Goal: Task Accomplishment & Management: Use online tool/utility

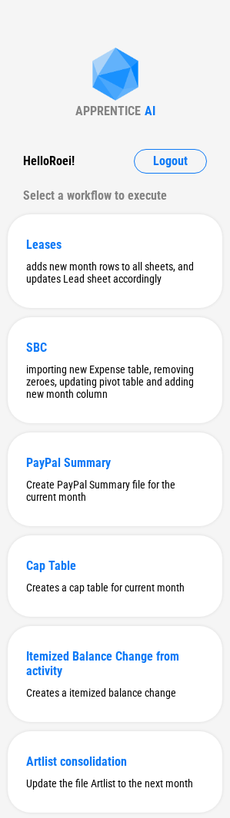
drag, startPoint x: 49, startPoint y: 100, endPoint x: 109, endPoint y: 130, distance: 67.0
click at [49, 100] on div "APPRENTICE AI Hello Roei ! Logout Select a workflow to execute Leases adds new …" at bounding box center [115, 482] width 230 height 964
click at [156, 163] on span "Logout" at bounding box center [170, 161] width 35 height 12
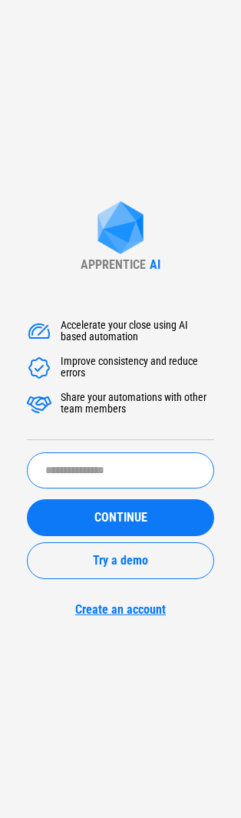
click at [114, 472] on input "text" at bounding box center [120, 471] width 187 height 36
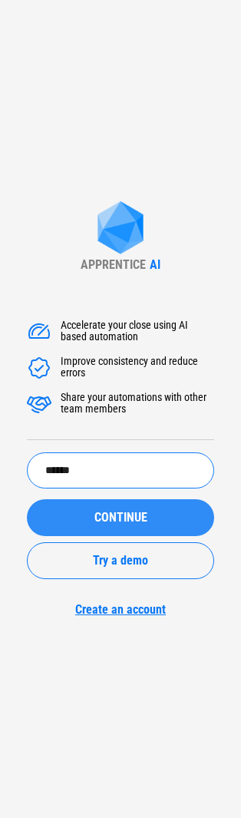
type input "******"
click at [103, 503] on button "CONTINUE" at bounding box center [120, 517] width 187 height 37
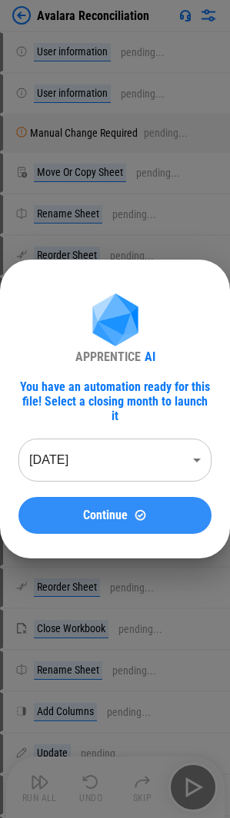
click at [102, 516] on button "Continue" at bounding box center [114, 515] width 193 height 37
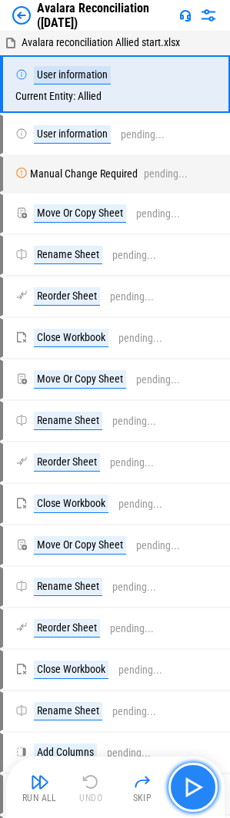
click at [179, 768] on button "button" at bounding box center [192, 787] width 49 height 49
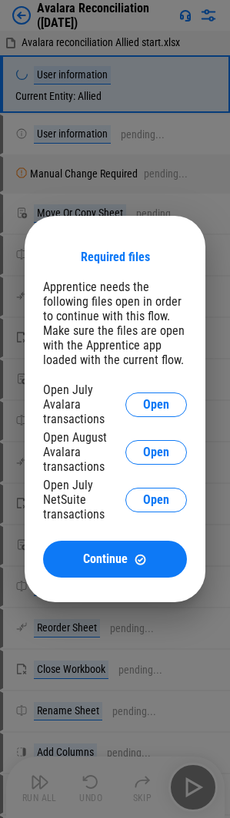
click at [161, 391] on div "Open July Avalara transactions Open" at bounding box center [115, 405] width 144 height 44
click at [158, 401] on span "Open" at bounding box center [156, 405] width 26 height 12
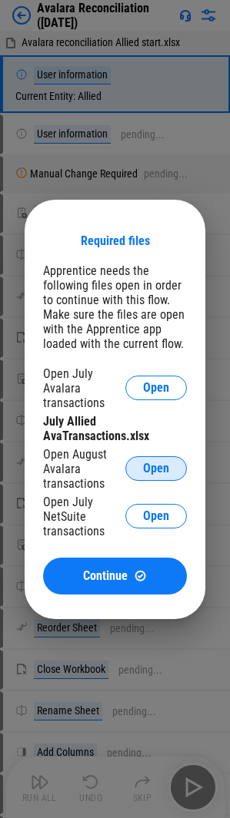
click at [155, 460] on button "Open" at bounding box center [155, 468] width 61 height 25
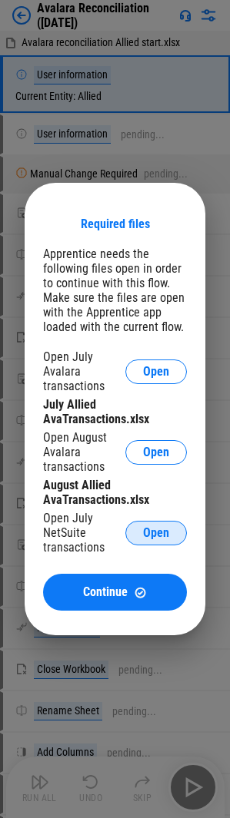
click at [171, 530] on button "Open" at bounding box center [155, 533] width 61 height 25
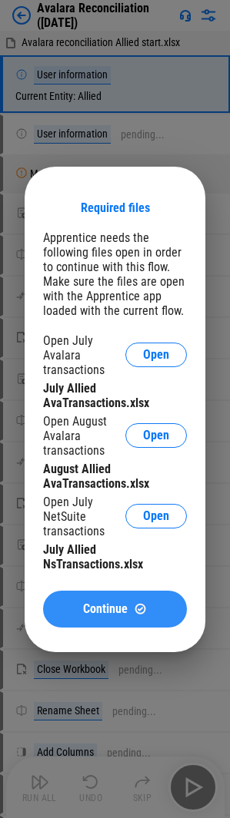
click at [104, 619] on button "Continue" at bounding box center [115, 609] width 144 height 37
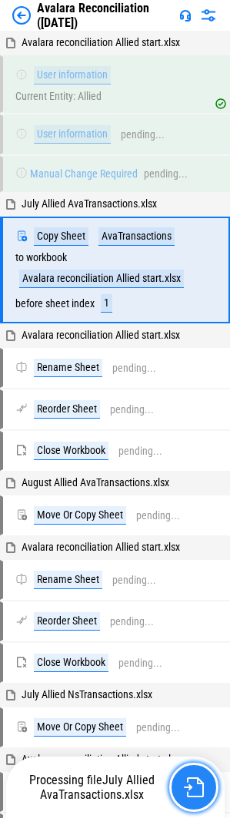
click at [202, 785] on img "button" at bounding box center [194, 788] width 20 height 20
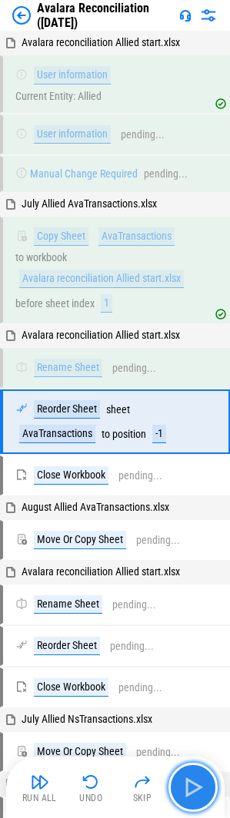
click at [194, 785] on img "button" at bounding box center [193, 787] width 25 height 25
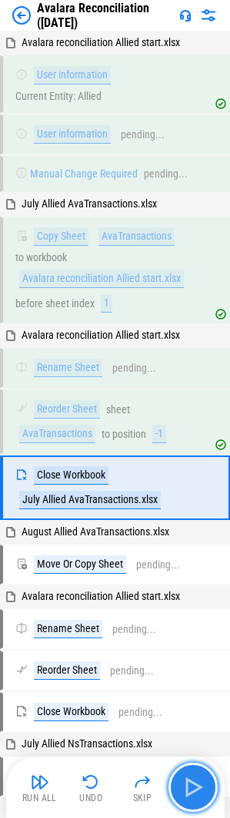
click at [194, 785] on img "button" at bounding box center [193, 787] width 25 height 25
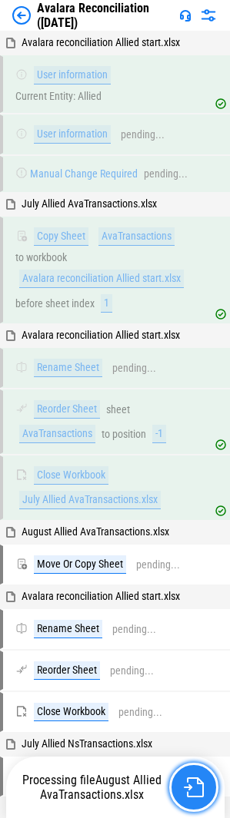
click at [191, 784] on img "button" at bounding box center [194, 788] width 20 height 20
click at [193, 778] on img "button" at bounding box center [194, 788] width 20 height 20
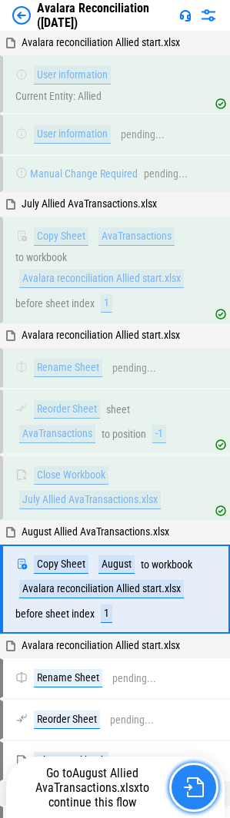
click at [196, 782] on img "button" at bounding box center [194, 788] width 20 height 20
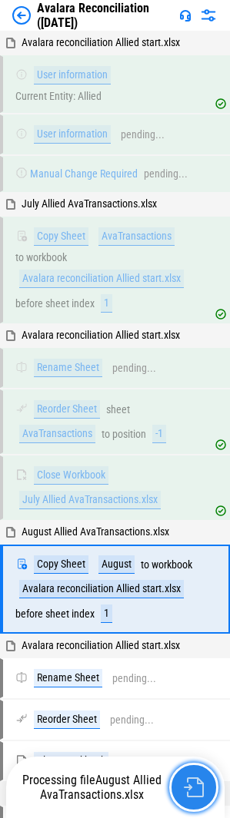
click at [197, 784] on img "button" at bounding box center [194, 788] width 20 height 20
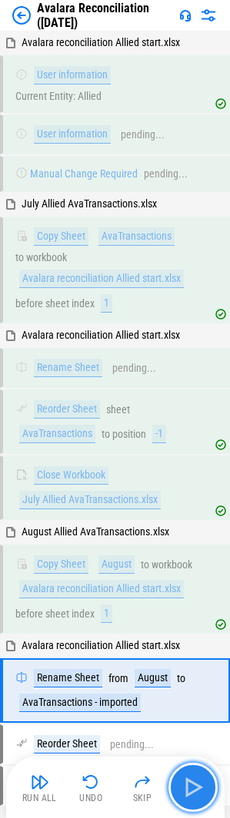
click at [192, 783] on img "button" at bounding box center [193, 787] width 25 height 25
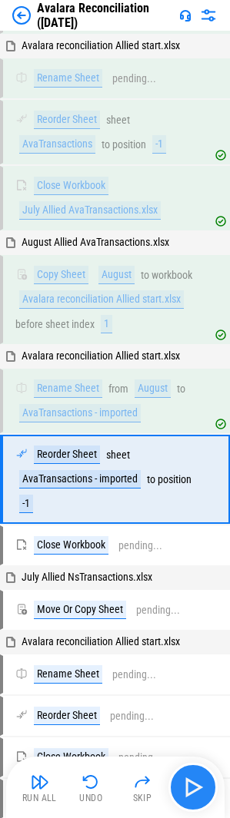
scroll to position [361, 0]
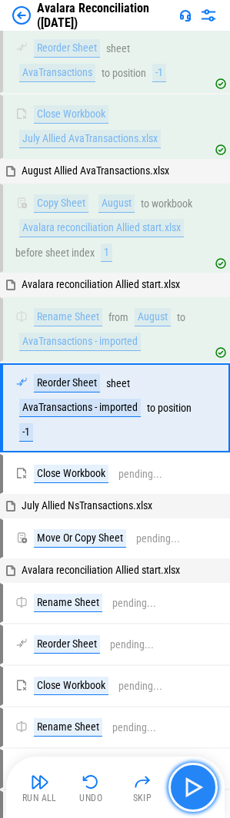
click at [191, 782] on img "button" at bounding box center [193, 787] width 25 height 25
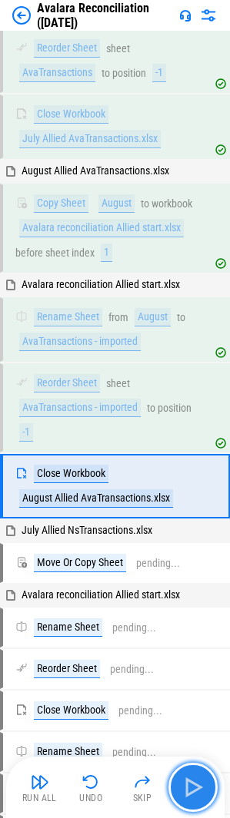
click at [191, 782] on img "button" at bounding box center [193, 787] width 25 height 25
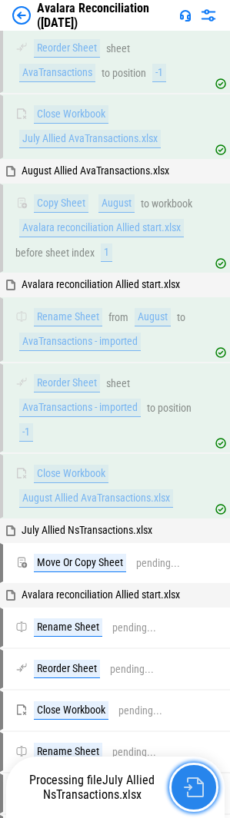
click at [191, 782] on img "button" at bounding box center [194, 788] width 20 height 20
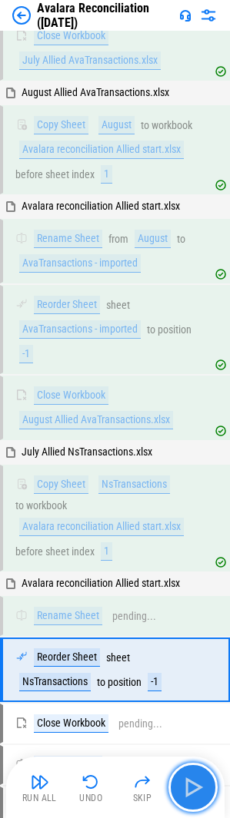
click at [191, 782] on img "button" at bounding box center [193, 787] width 25 height 25
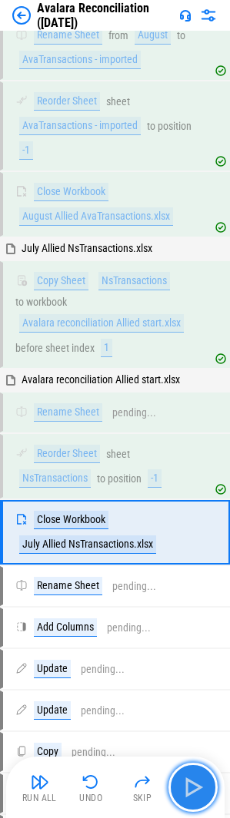
click at [190, 768] on button "button" at bounding box center [192, 787] width 49 height 49
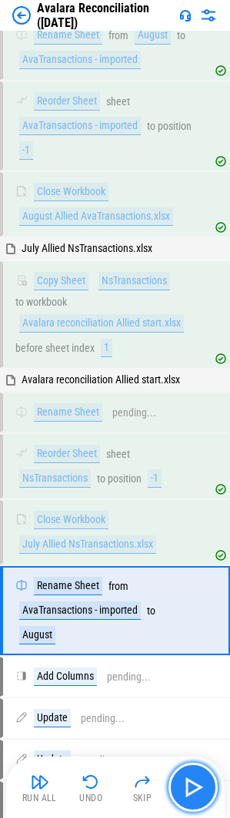
click at [197, 777] on img "button" at bounding box center [193, 787] width 25 height 25
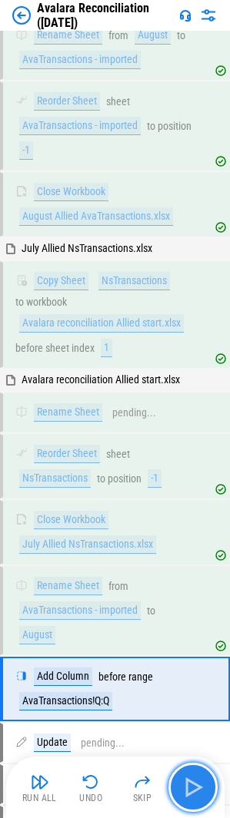
click at [193, 782] on img "button" at bounding box center [193, 787] width 25 height 25
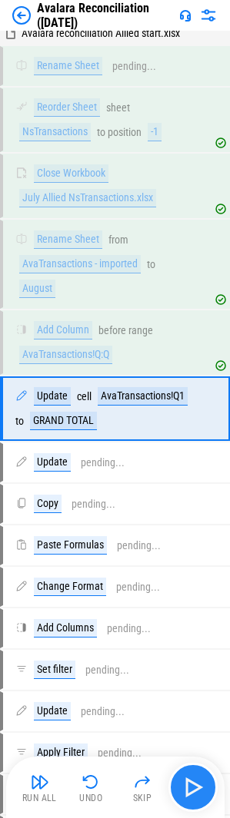
scroll to position [990, 0]
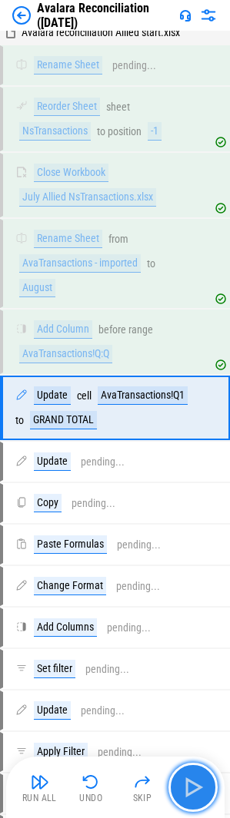
click at [190, 785] on img "button" at bounding box center [193, 787] width 25 height 25
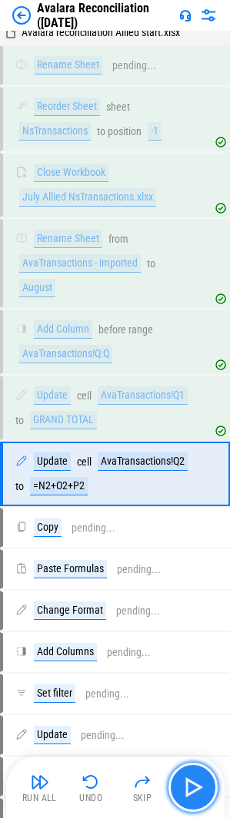
click at [190, 786] on img "button" at bounding box center [193, 787] width 25 height 25
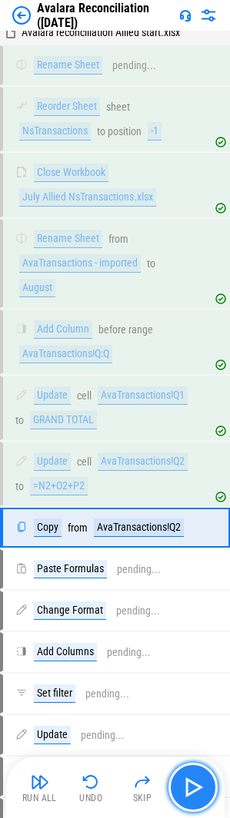
click at [190, 786] on img "button" at bounding box center [193, 787] width 25 height 25
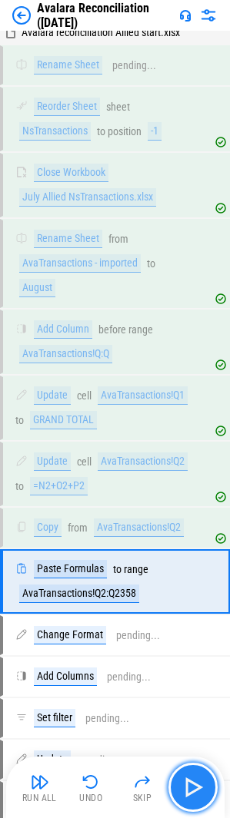
click at [190, 786] on img "button" at bounding box center [193, 787] width 25 height 25
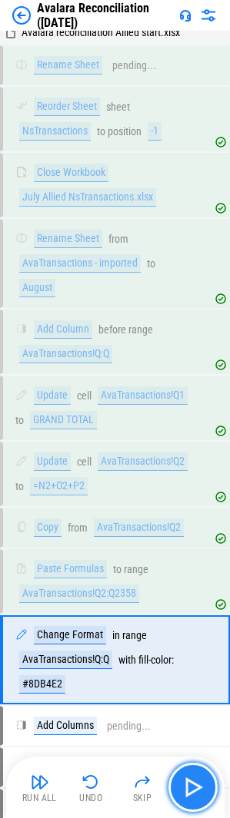
click at [190, 785] on img "button" at bounding box center [193, 787] width 25 height 25
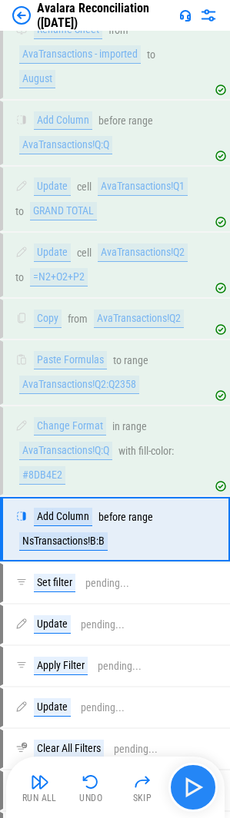
scroll to position [1321, 0]
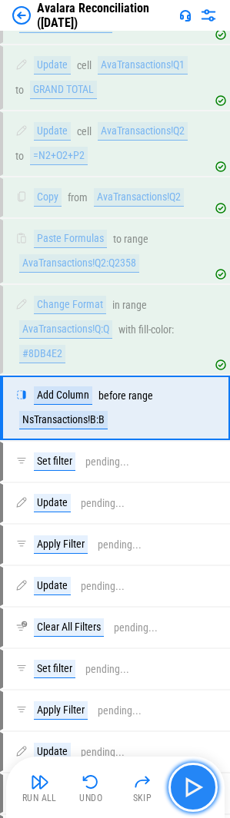
click at [197, 781] on img "button" at bounding box center [193, 787] width 25 height 25
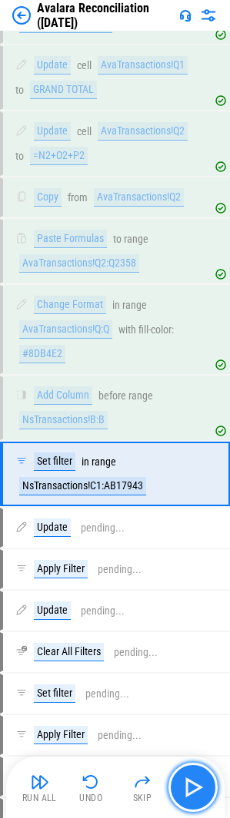
click at [198, 782] on img "button" at bounding box center [193, 787] width 25 height 25
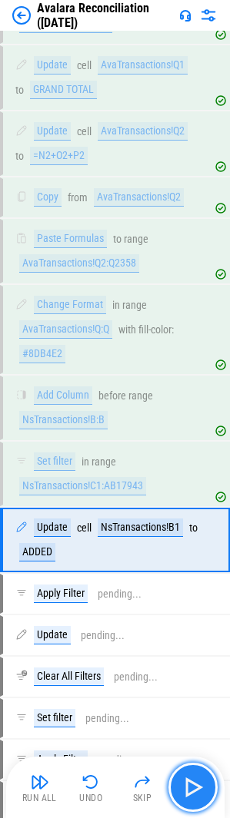
click at [193, 785] on img "button" at bounding box center [193, 787] width 25 height 25
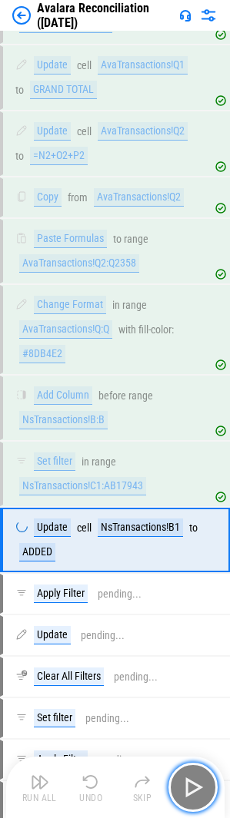
click at [191, 785] on img "button" at bounding box center [193, 787] width 25 height 25
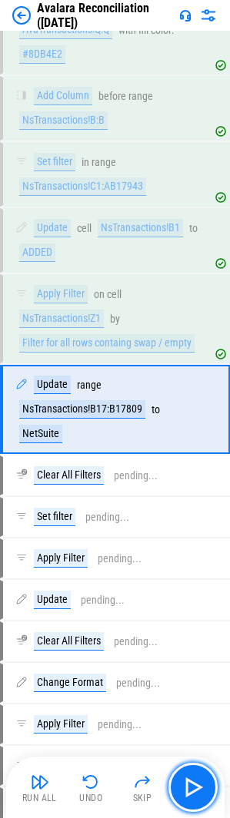
click at [191, 785] on img "button" at bounding box center [193, 787] width 25 height 25
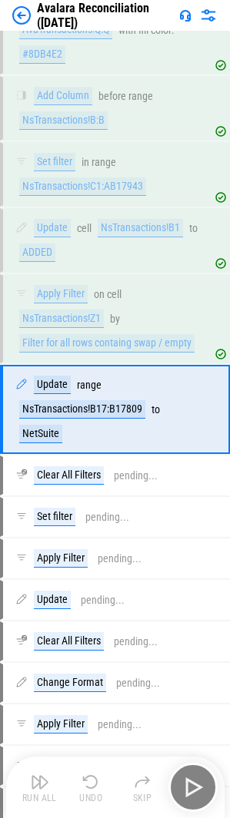
scroll to position [1622, 0]
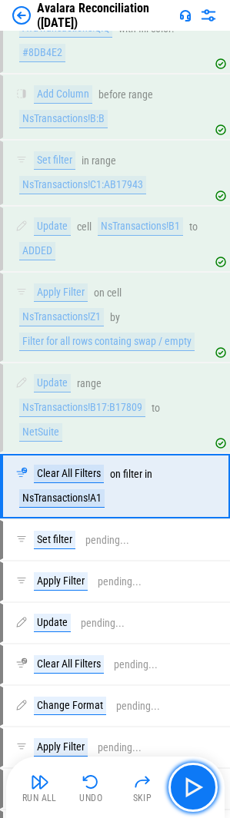
click at [191, 785] on img "button" at bounding box center [193, 787] width 25 height 25
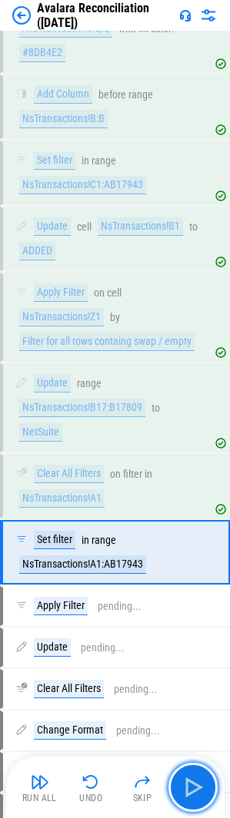
click at [191, 785] on img "button" at bounding box center [193, 787] width 25 height 25
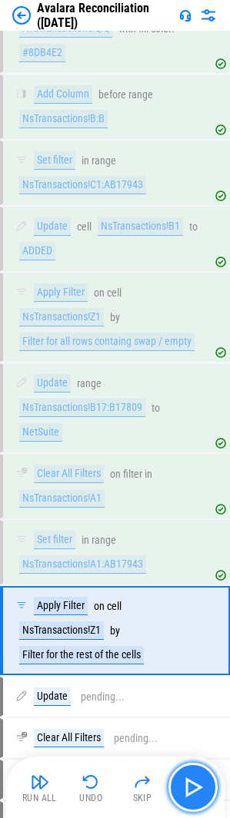
click at [191, 785] on img "button" at bounding box center [193, 787] width 25 height 25
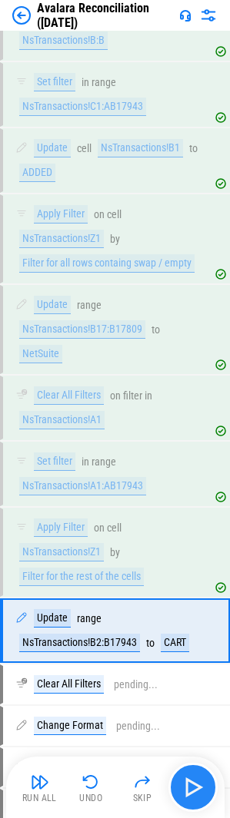
scroll to position [1923, 0]
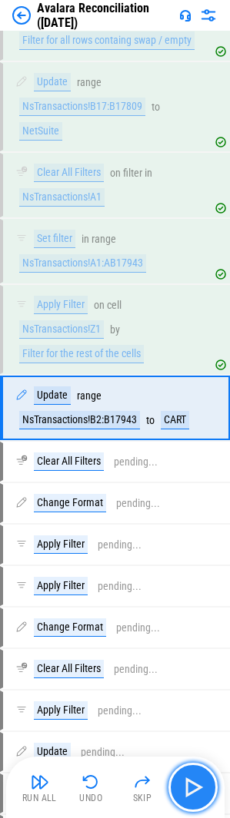
click at [191, 785] on img "button" at bounding box center [193, 787] width 25 height 25
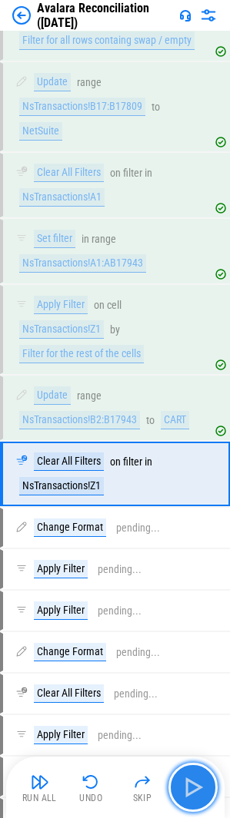
click at [191, 785] on img "button" at bounding box center [193, 787] width 25 height 25
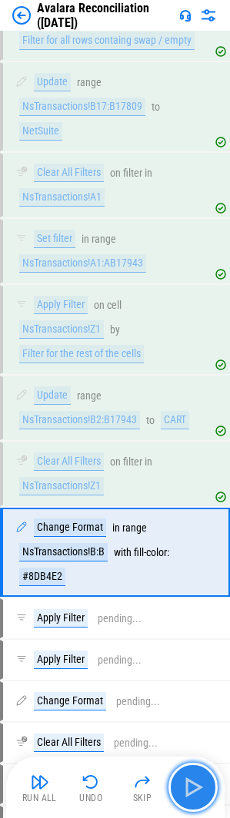
click at [191, 785] on img "button" at bounding box center [193, 787] width 25 height 25
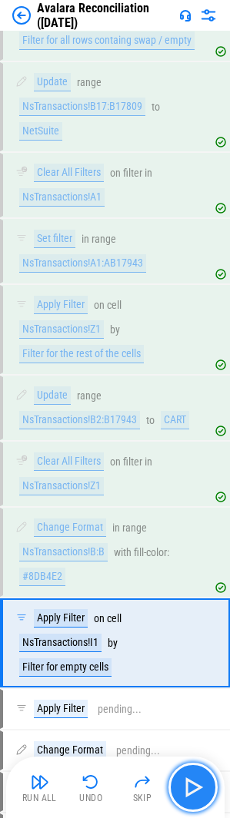
click at [194, 777] on img "button" at bounding box center [193, 787] width 25 height 25
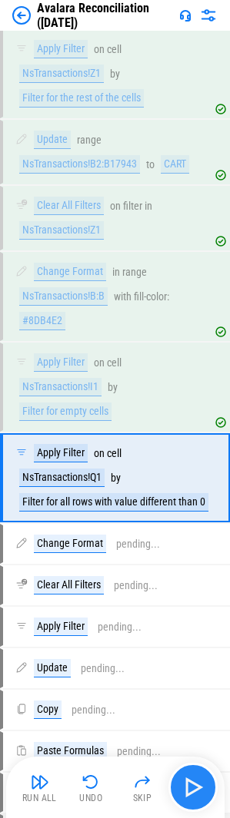
scroll to position [2249, 0]
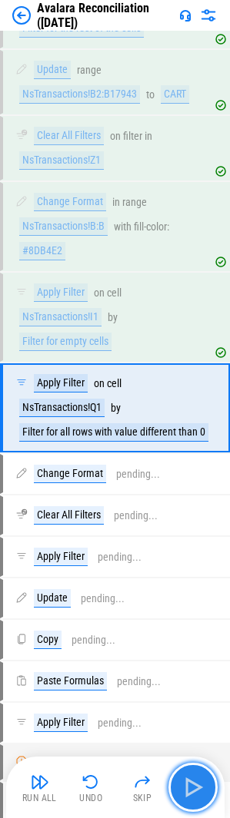
click at [194, 777] on img "button" at bounding box center [193, 787] width 25 height 25
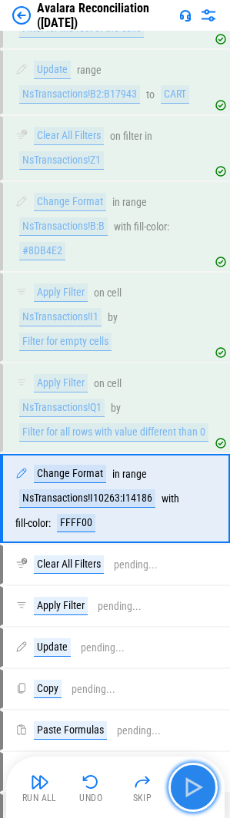
click at [194, 777] on img "button" at bounding box center [193, 787] width 25 height 25
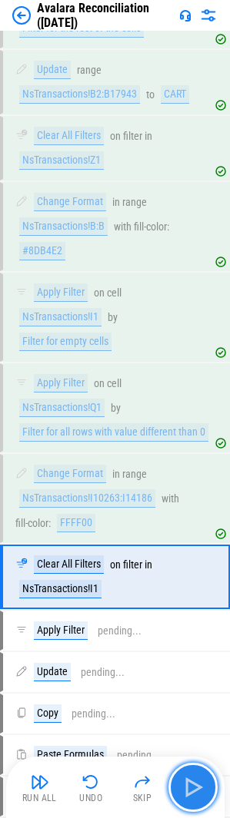
click at [194, 777] on img "button" at bounding box center [193, 787] width 25 height 25
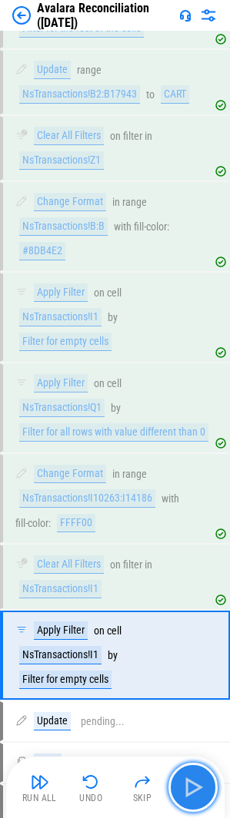
click at [194, 777] on img "button" at bounding box center [193, 787] width 25 height 25
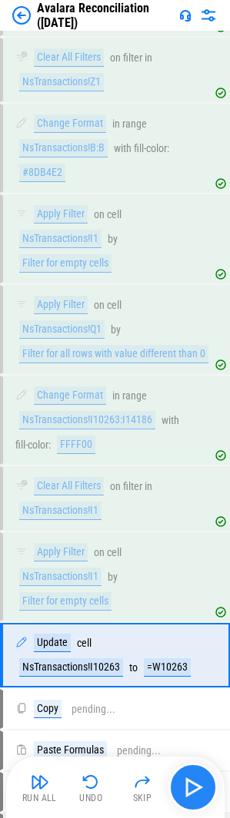
scroll to position [2575, 0]
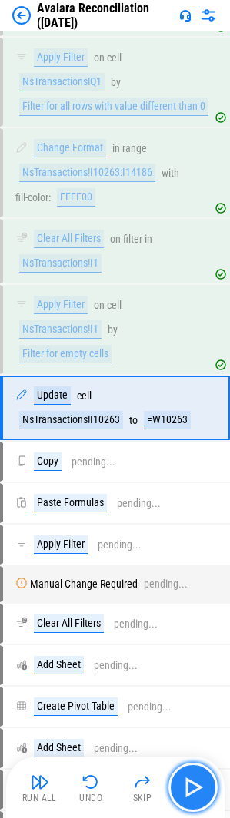
click at [194, 777] on img "button" at bounding box center [193, 787] width 25 height 25
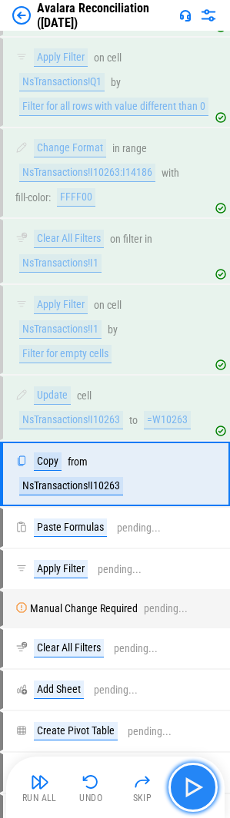
click at [194, 777] on img "button" at bounding box center [193, 787] width 25 height 25
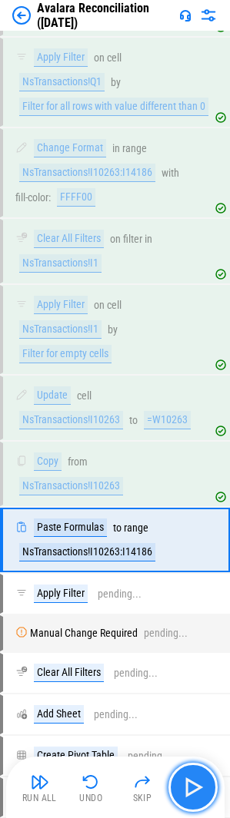
click at [194, 777] on img "button" at bounding box center [193, 787] width 25 height 25
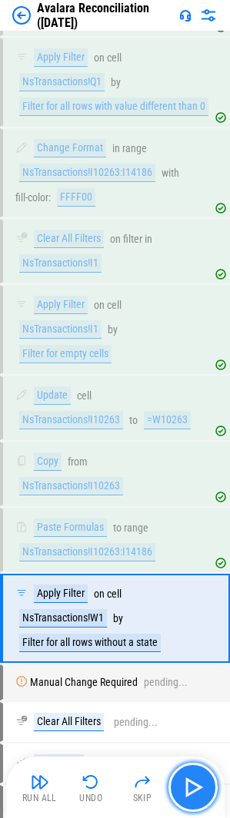
click at [194, 777] on img "button" at bounding box center [193, 787] width 25 height 25
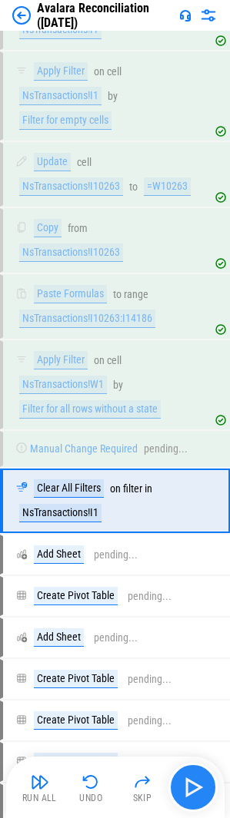
scroll to position [2902, 0]
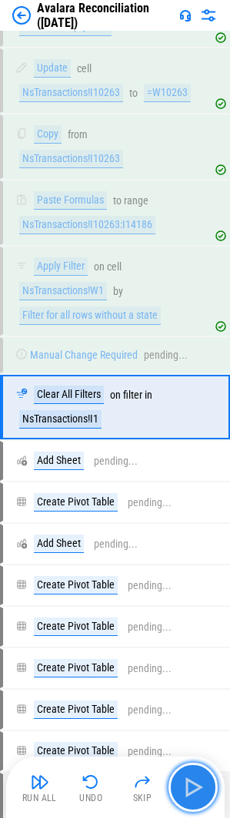
click at [194, 777] on img "button" at bounding box center [193, 787] width 25 height 25
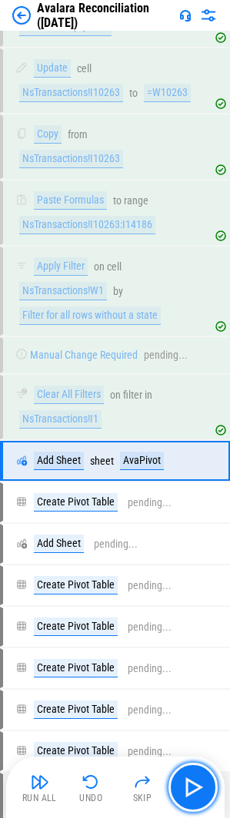
drag, startPoint x: 178, startPoint y: 784, endPoint x: 183, endPoint y: 792, distance: 10.0
click at [178, 784] on button "button" at bounding box center [192, 787] width 49 height 49
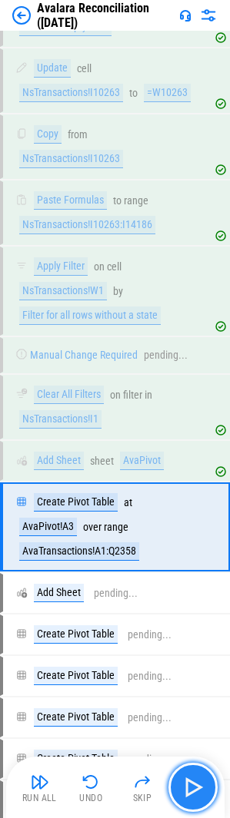
click at [181, 791] on img "button" at bounding box center [193, 787] width 25 height 25
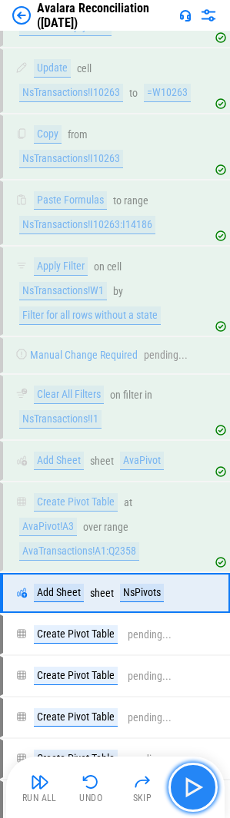
click at [184, 790] on img "button" at bounding box center [193, 787] width 25 height 25
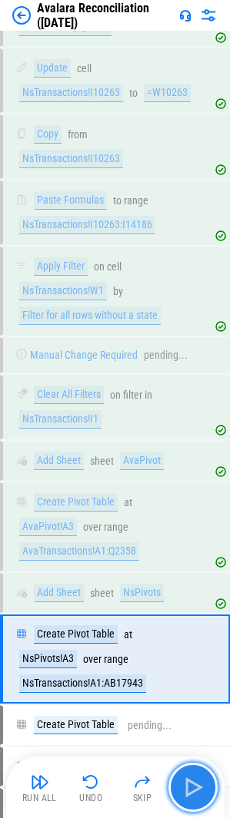
click at [185, 790] on img "button" at bounding box center [193, 787] width 25 height 25
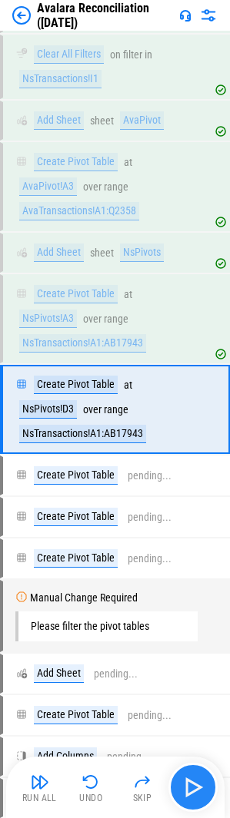
scroll to position [3245, 0]
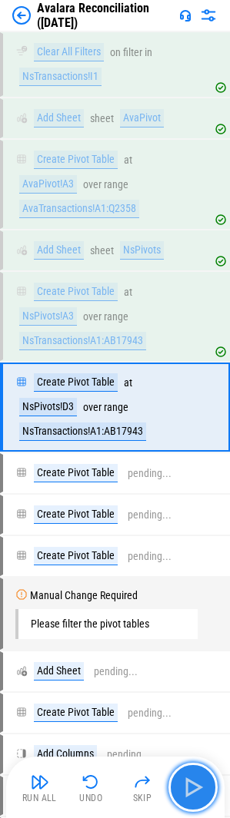
click at [190, 786] on img "button" at bounding box center [193, 787] width 25 height 25
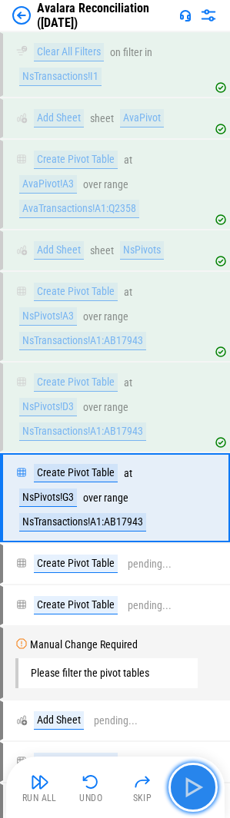
click at [190, 786] on img "button" at bounding box center [193, 787] width 25 height 25
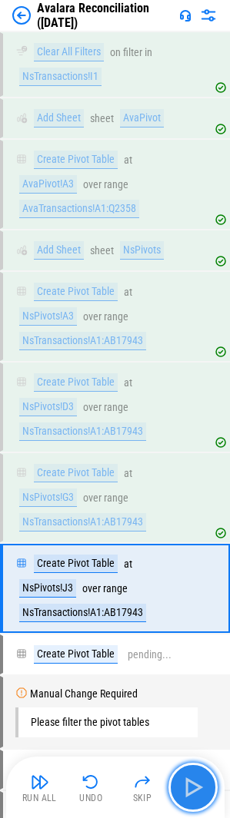
click at [190, 786] on img "button" at bounding box center [193, 787] width 25 height 25
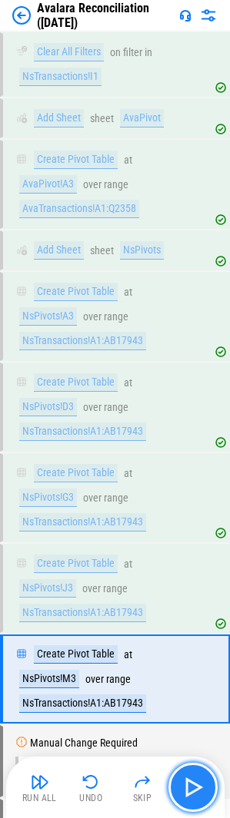
click at [190, 786] on img "button" at bounding box center [193, 787] width 25 height 25
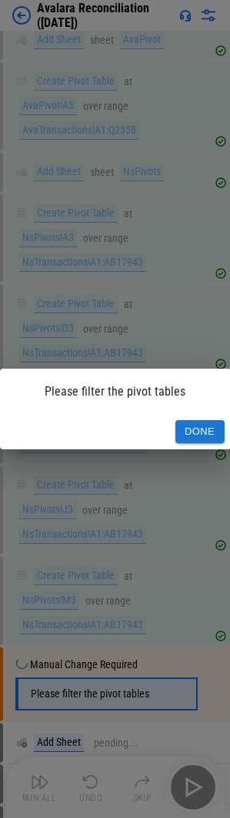
scroll to position [3600, 0]
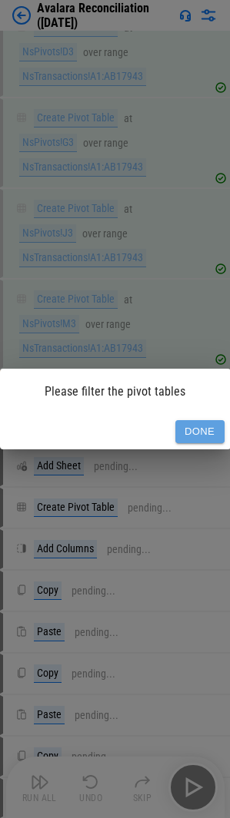
click at [200, 441] on button "Done" at bounding box center [199, 432] width 49 height 24
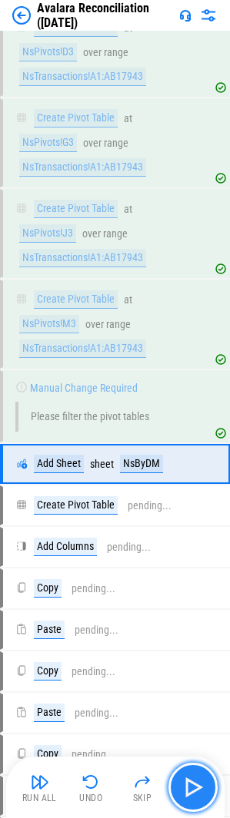
click at [187, 779] on img "button" at bounding box center [193, 787] width 25 height 25
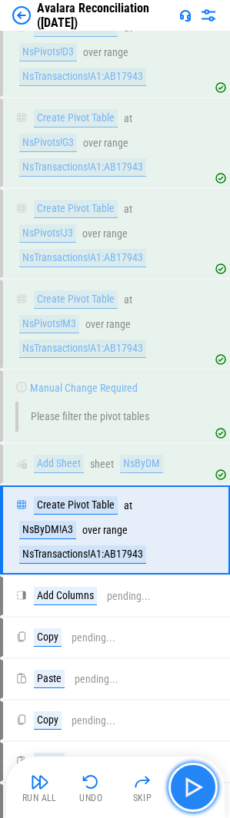
click at [193, 785] on img "button" at bounding box center [193, 787] width 25 height 25
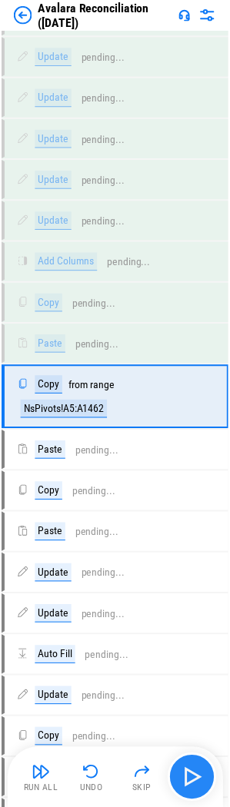
scroll to position [11665, 0]
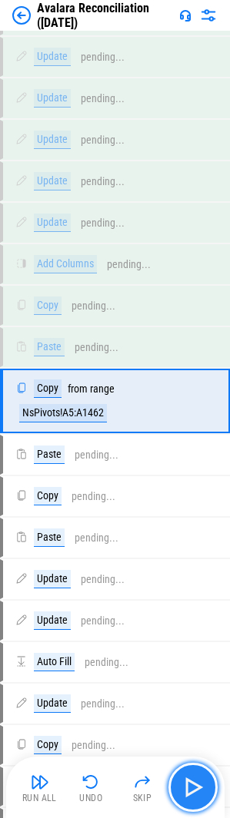
click at [194, 782] on img "button" at bounding box center [193, 787] width 25 height 25
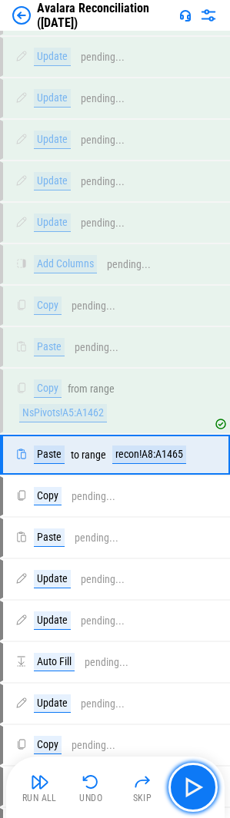
click at [192, 785] on img "button" at bounding box center [193, 787] width 25 height 25
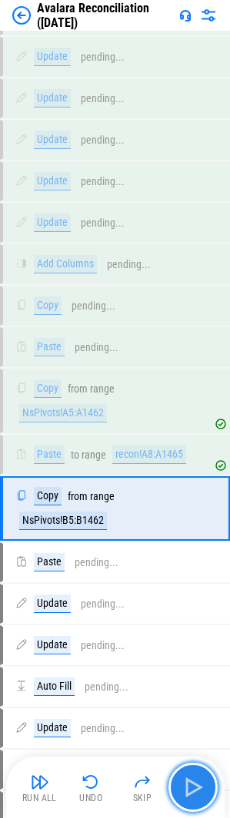
click at [194, 777] on img "button" at bounding box center [193, 787] width 25 height 25
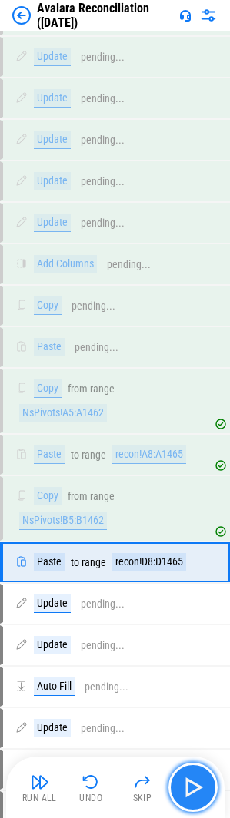
click at [201, 798] on img "button" at bounding box center [193, 787] width 25 height 25
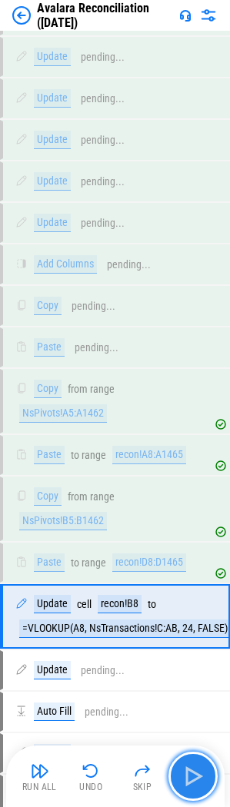
click at [201, 798] on button "button" at bounding box center [192, 776] width 49 height 49
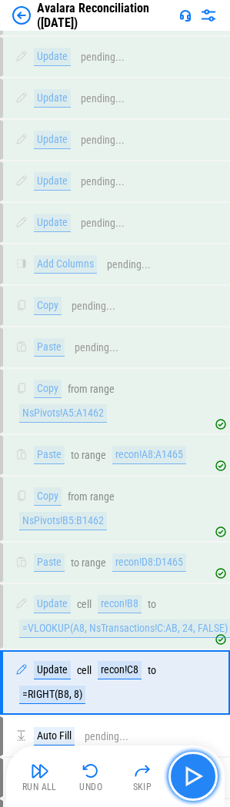
click at [201, 798] on button "button" at bounding box center [192, 776] width 49 height 49
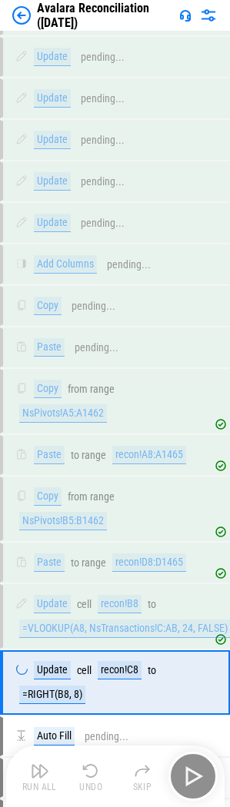
click at [201, 798] on div "Run All Undo Skip" at bounding box center [116, 776] width 203 height 49
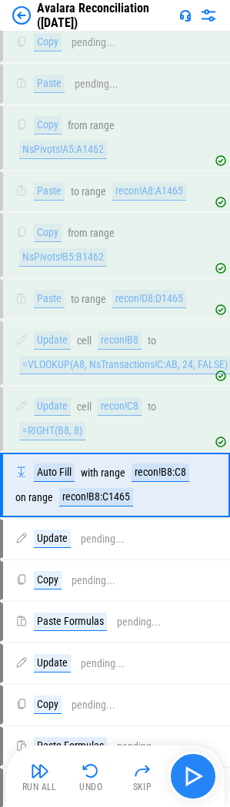
scroll to position [12018, 0]
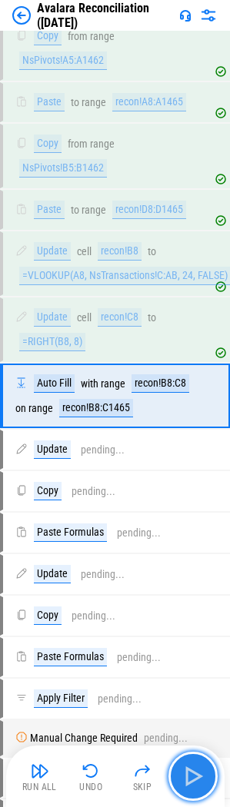
click at [201, 798] on button "button" at bounding box center [192, 776] width 49 height 49
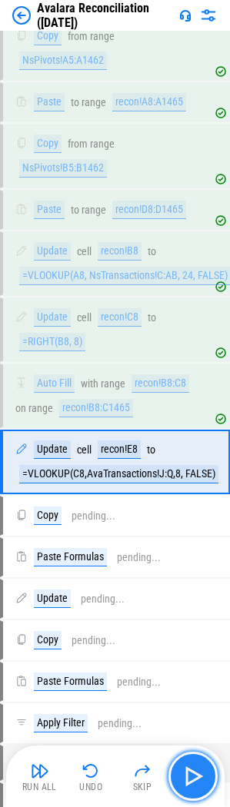
click at [201, 798] on button "button" at bounding box center [192, 776] width 49 height 49
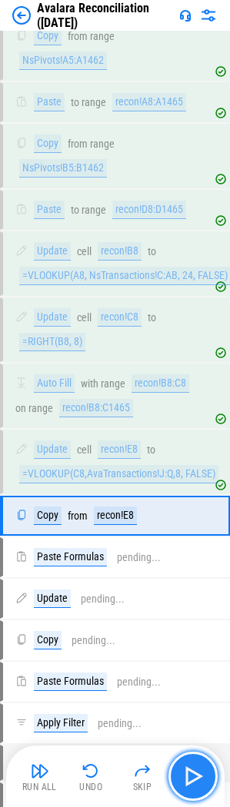
click at [201, 798] on button "button" at bounding box center [192, 776] width 49 height 49
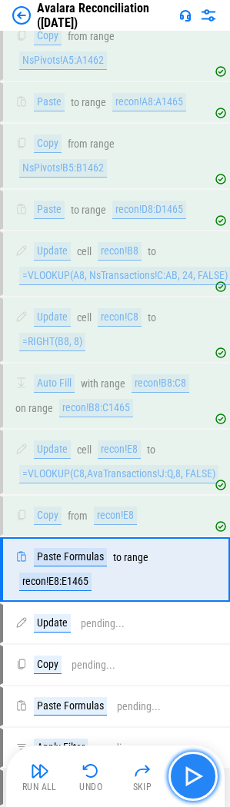
click at [201, 798] on button "button" at bounding box center [192, 776] width 49 height 49
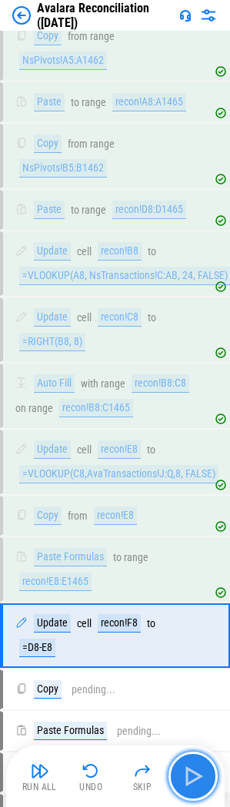
click at [201, 798] on button "button" at bounding box center [192, 776] width 49 height 49
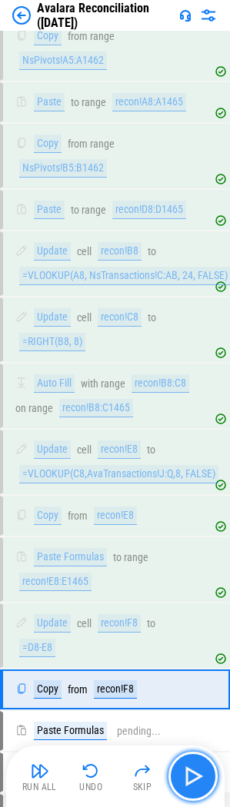
click at [201, 798] on button "button" at bounding box center [192, 776] width 49 height 49
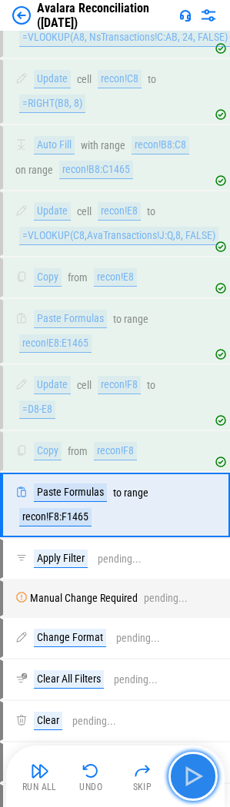
scroll to position [12365, 0]
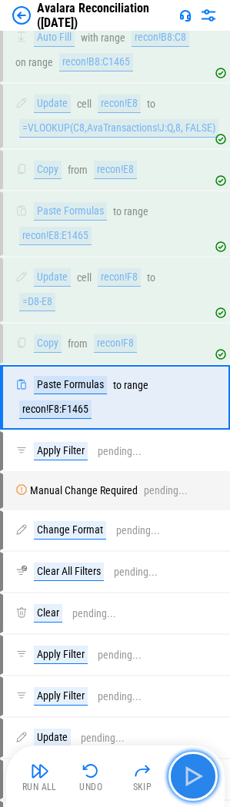
click at [201, 798] on button "button" at bounding box center [192, 776] width 49 height 49
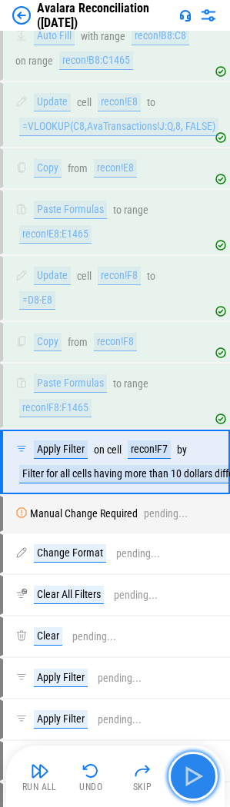
click at [180, 768] on button "button" at bounding box center [192, 776] width 49 height 49
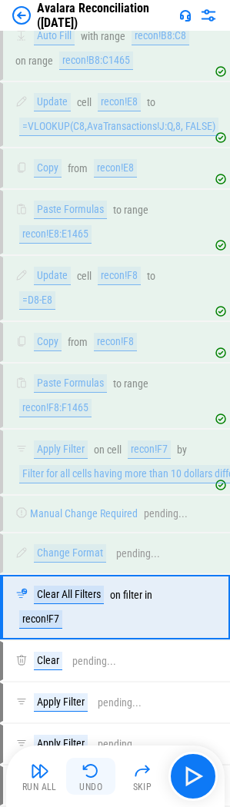
click at [106, 774] on button "Undo" at bounding box center [90, 776] width 49 height 37
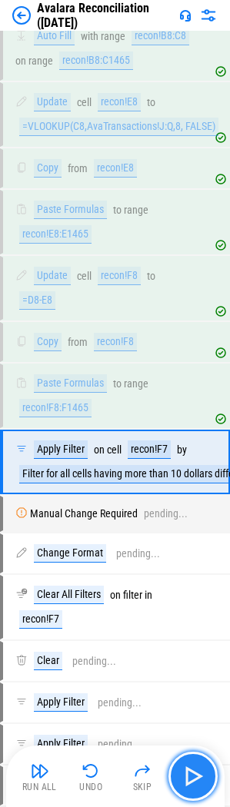
click at [185, 763] on button "button" at bounding box center [192, 776] width 49 height 49
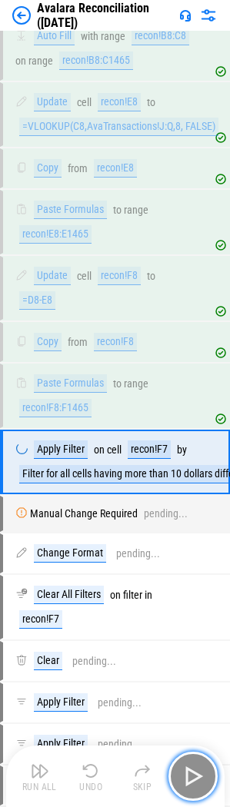
click at [185, 763] on button "button" at bounding box center [192, 776] width 49 height 49
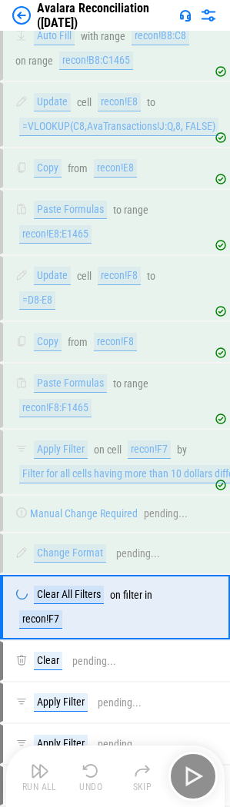
click at [185, 763] on div "Run All Undo Skip" at bounding box center [116, 776] width 203 height 49
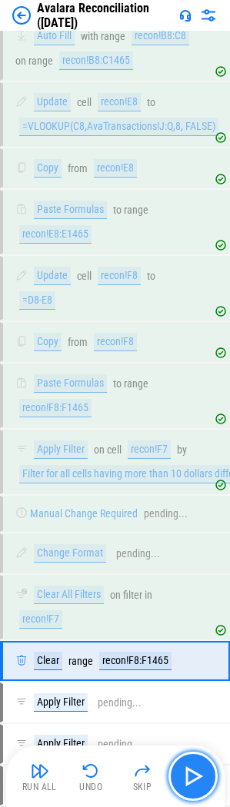
click at [185, 763] on button "button" at bounding box center [192, 776] width 49 height 49
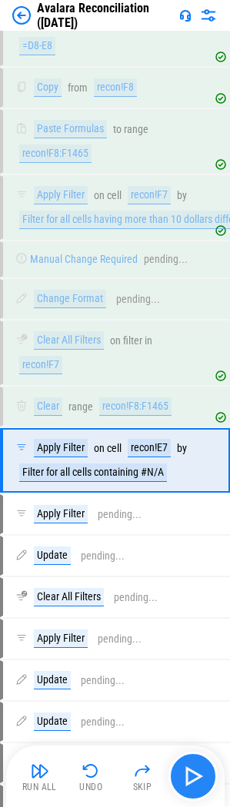
scroll to position [12685, 0]
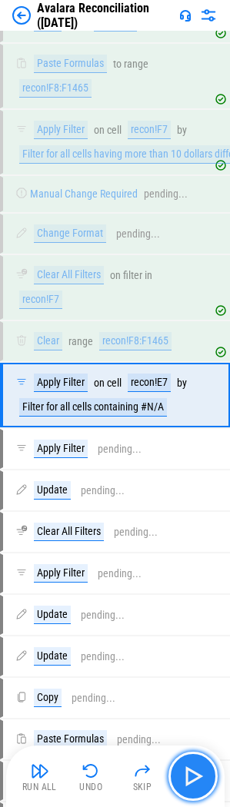
click at [185, 762] on button "button" at bounding box center [192, 776] width 49 height 49
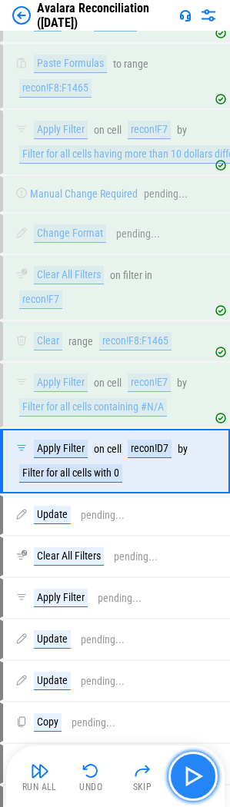
click at [185, 762] on button "button" at bounding box center [192, 776] width 49 height 49
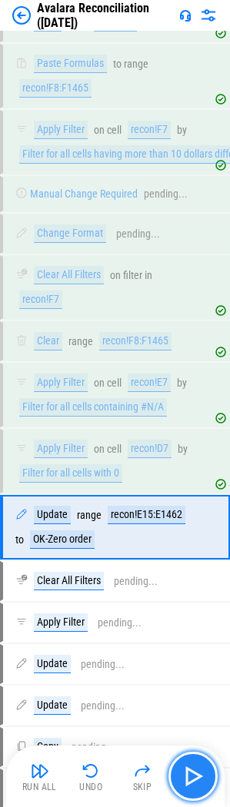
click at [185, 762] on button "button" at bounding box center [192, 776] width 49 height 49
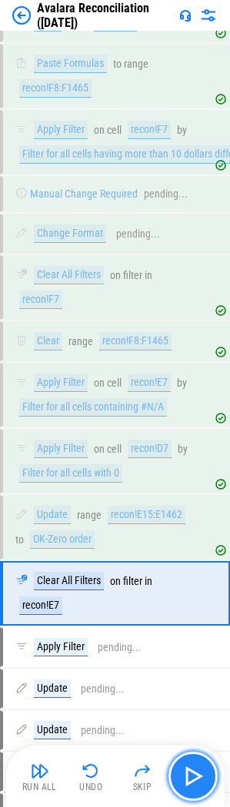
click at [185, 762] on button "button" at bounding box center [192, 776] width 49 height 49
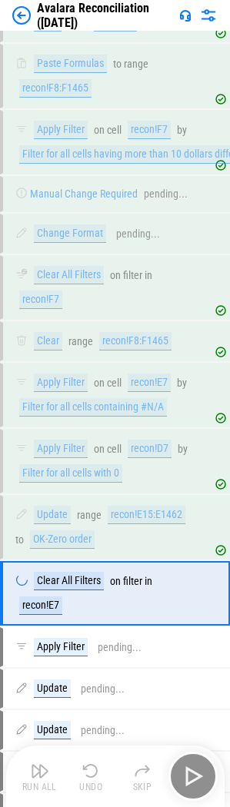
click at [185, 762] on button "button" at bounding box center [192, 776] width 49 height 49
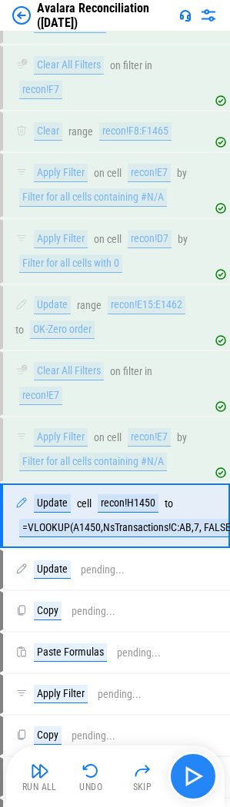
scroll to position [13015, 0]
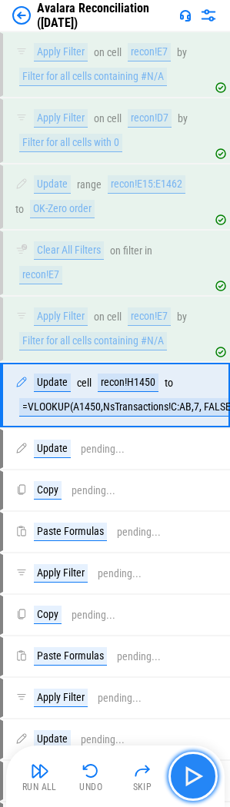
click at [185, 762] on button "button" at bounding box center [192, 776] width 49 height 49
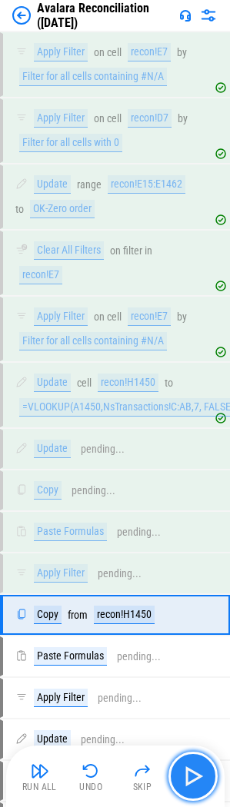
click at [185, 762] on button "button" at bounding box center [192, 776] width 49 height 49
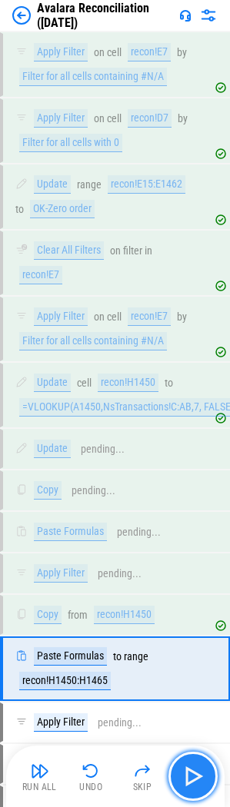
click at [185, 762] on button "button" at bounding box center [192, 776] width 49 height 49
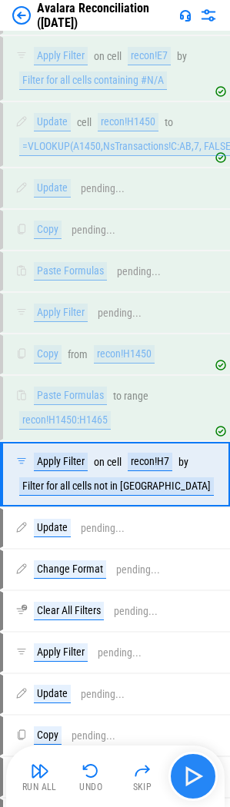
scroll to position [13355, 0]
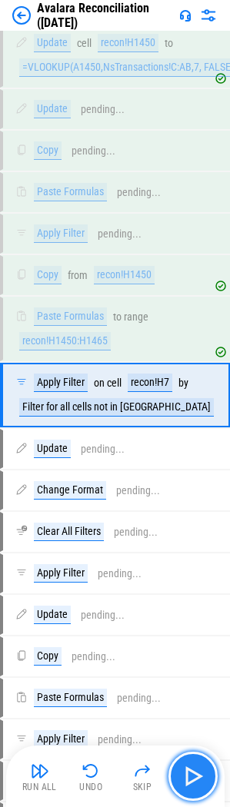
click at [185, 762] on button "button" at bounding box center [192, 776] width 49 height 49
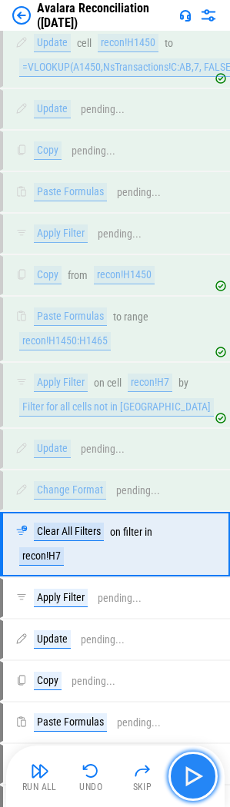
click at [185, 762] on button "button" at bounding box center [192, 776] width 49 height 49
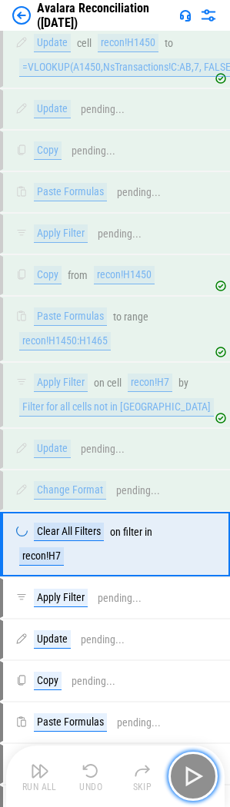
click at [185, 762] on button "button" at bounding box center [192, 776] width 49 height 49
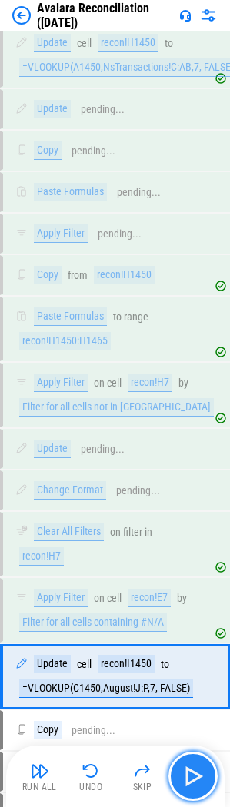
click at [185, 762] on button "button" at bounding box center [192, 776] width 49 height 49
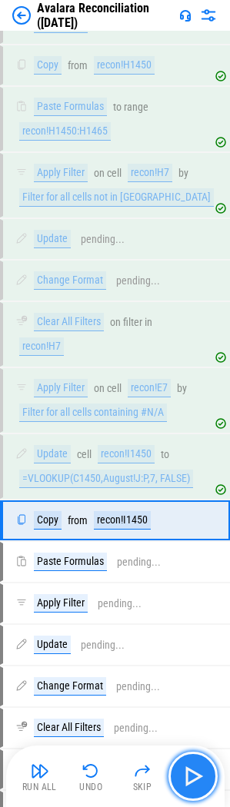
click at [185, 762] on button "button" at bounding box center [192, 776] width 49 height 49
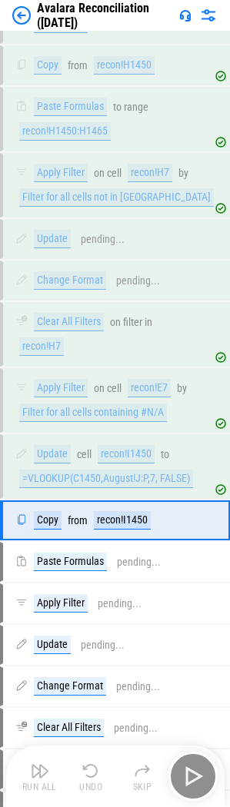
scroll to position [13690, 0]
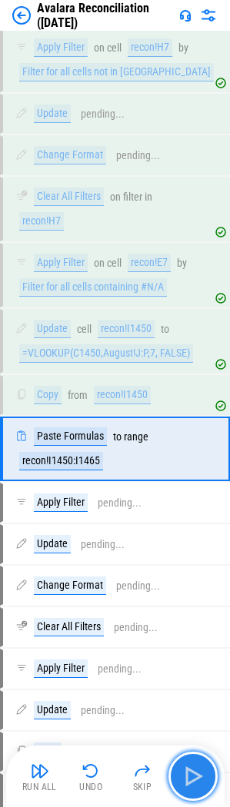
click at [185, 762] on button "button" at bounding box center [192, 776] width 49 height 49
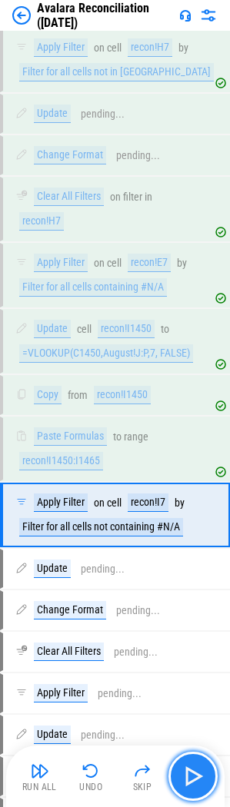
click at [185, 762] on button "button" at bounding box center [192, 776] width 49 height 49
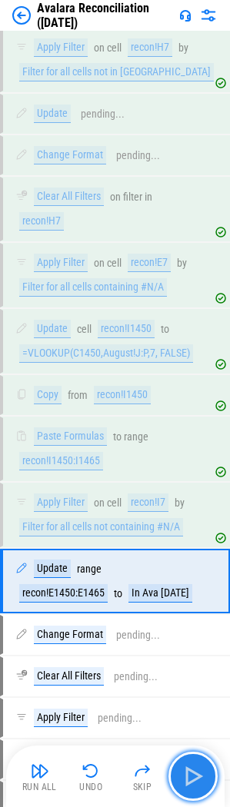
click at [185, 762] on button "button" at bounding box center [192, 776] width 49 height 49
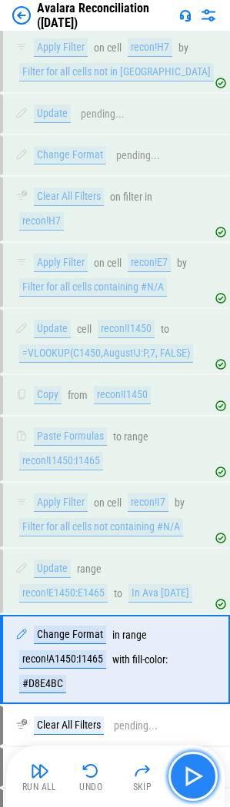
click at [190, 774] on img "button" at bounding box center [193, 776] width 25 height 25
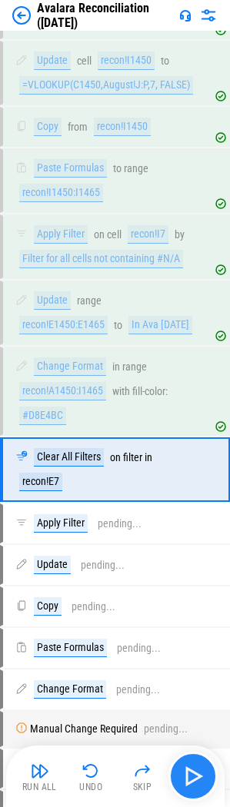
scroll to position [14057, 0]
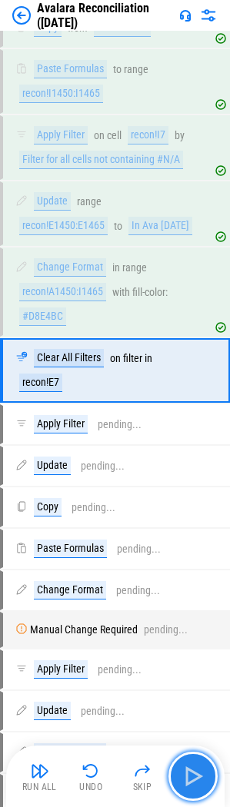
click at [200, 781] on img "button" at bounding box center [193, 776] width 25 height 25
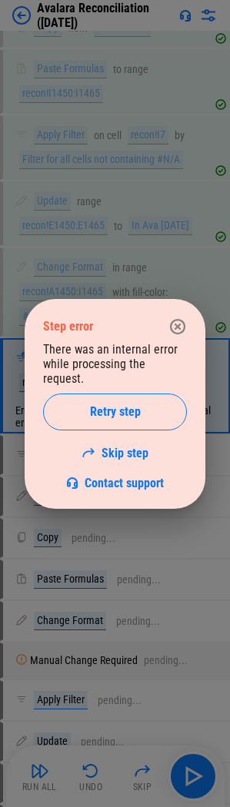
click at [173, 327] on icon "button" at bounding box center [177, 325] width 15 height 15
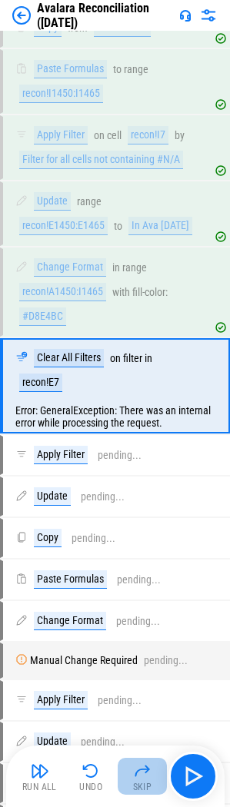
click at [134, 777] on img "button" at bounding box center [142, 771] width 18 height 18
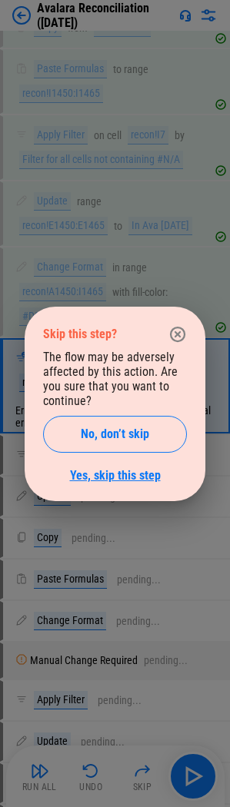
click at [135, 471] on link "Yes, skip this step" at bounding box center [115, 475] width 91 height 15
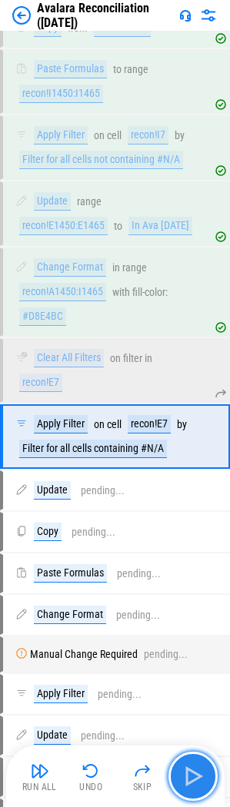
click at [178, 763] on button "button" at bounding box center [192, 776] width 49 height 49
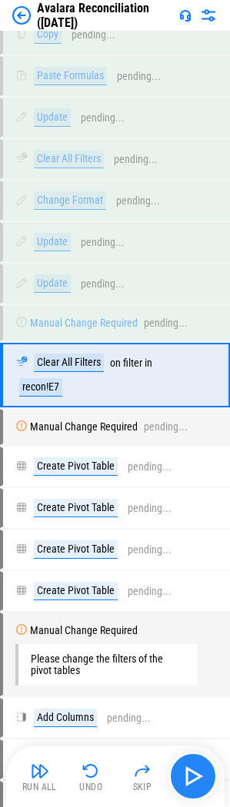
scroll to position [15553, 0]
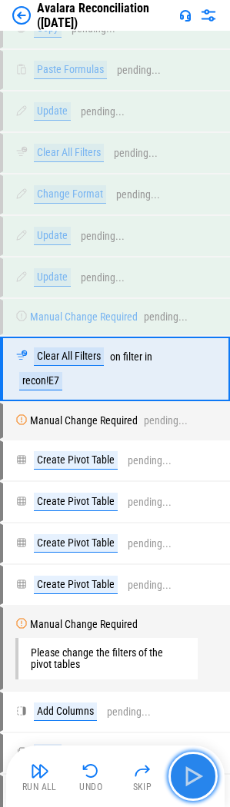
click at [184, 767] on img "button" at bounding box center [193, 776] width 25 height 25
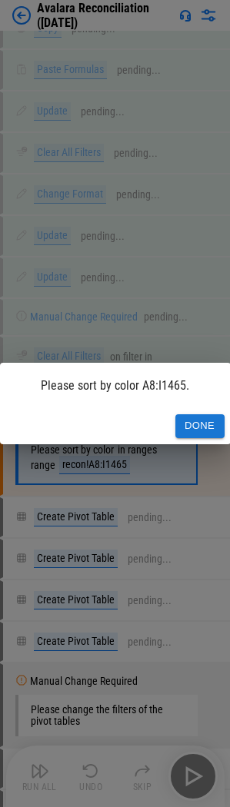
click at [188, 416] on button "Done" at bounding box center [199, 426] width 49 height 24
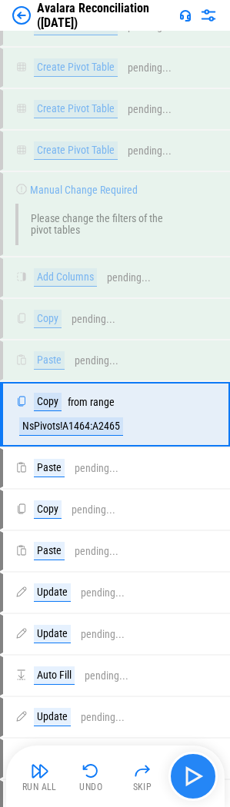
scroll to position [16087, 0]
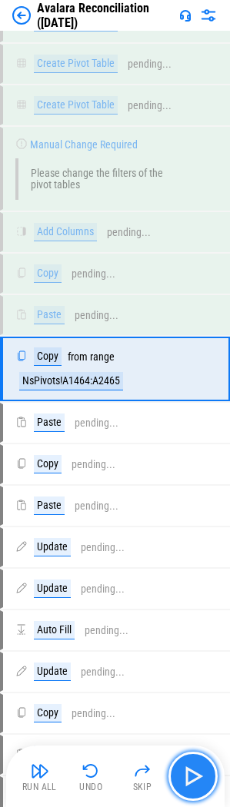
click at [195, 793] on button "button" at bounding box center [192, 776] width 49 height 49
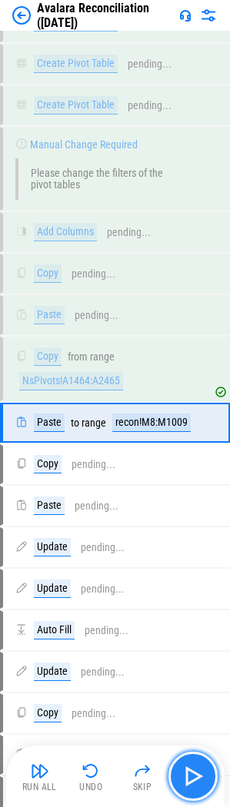
click at [195, 793] on button "button" at bounding box center [192, 776] width 49 height 49
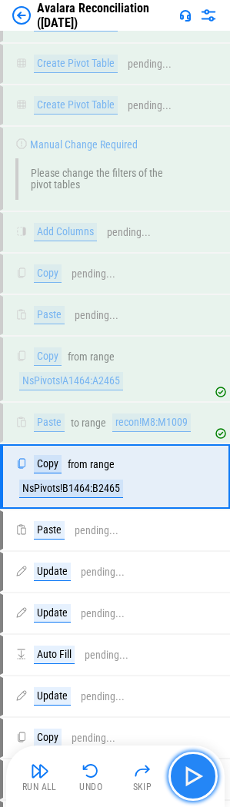
click at [196, 789] on button "button" at bounding box center [192, 776] width 49 height 49
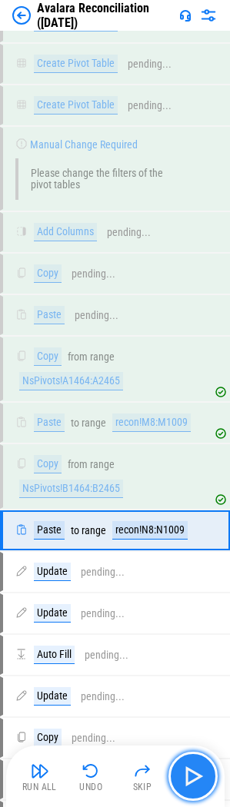
click at [196, 789] on button "button" at bounding box center [192, 776] width 49 height 49
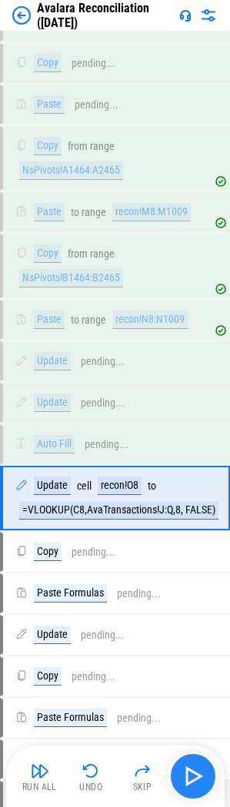
scroll to position [16426, 0]
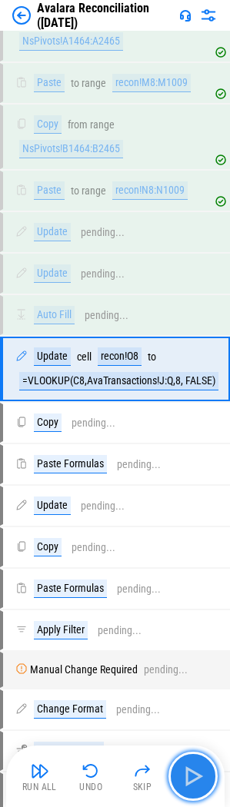
click at [196, 789] on button "button" at bounding box center [192, 776] width 49 height 49
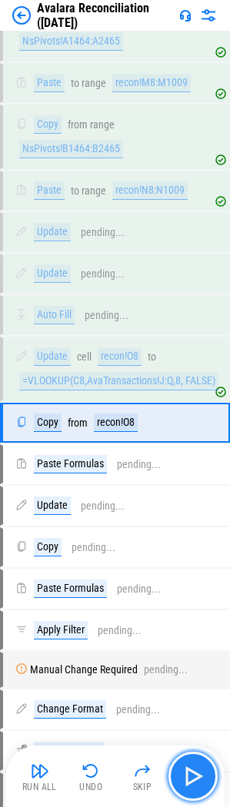
click at [196, 789] on button "button" at bounding box center [192, 776] width 49 height 49
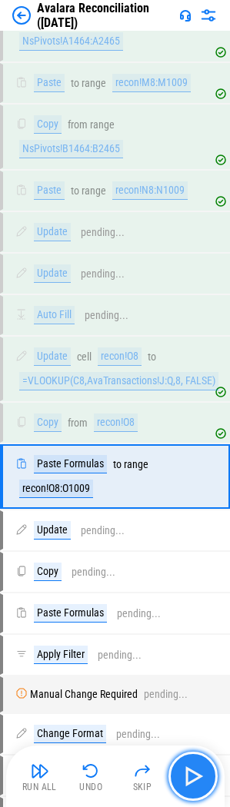
click at [197, 773] on img "button" at bounding box center [193, 776] width 25 height 25
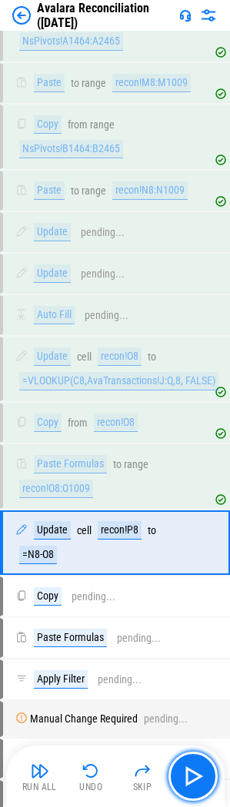
click at [194, 769] on img "button" at bounding box center [193, 776] width 25 height 25
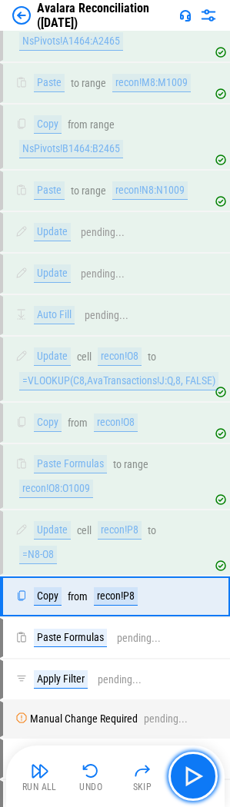
click at [194, 769] on img "button" at bounding box center [193, 776] width 25 height 25
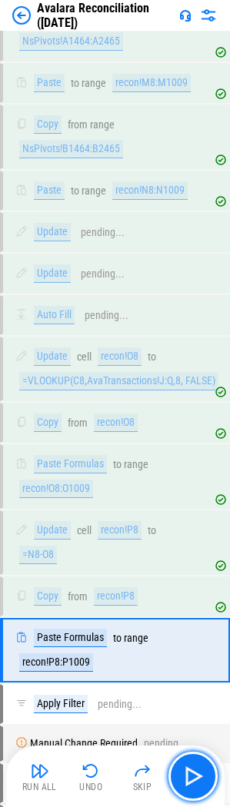
click at [194, 769] on img "button" at bounding box center [193, 776] width 25 height 25
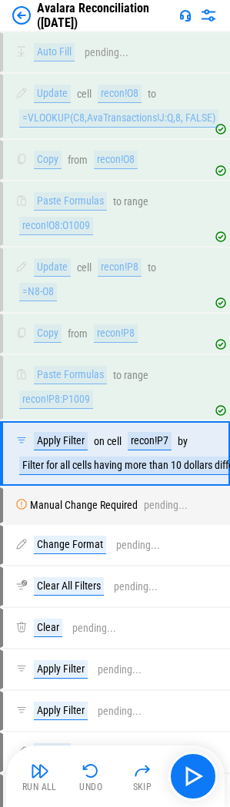
scroll to position [16774, 0]
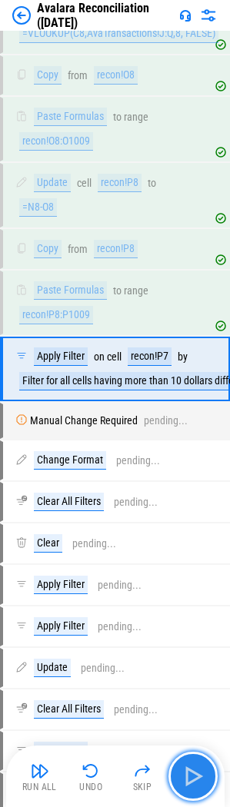
click at [199, 770] on img "button" at bounding box center [193, 776] width 25 height 25
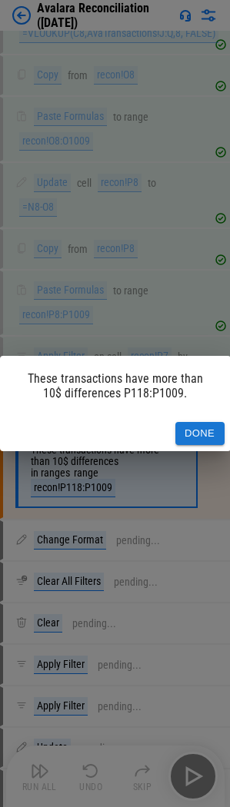
click at [200, 442] on button "Done" at bounding box center [199, 434] width 49 height 24
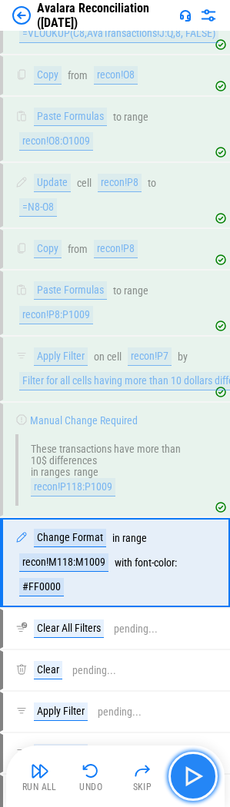
click at [190, 777] on img "button" at bounding box center [193, 776] width 25 height 25
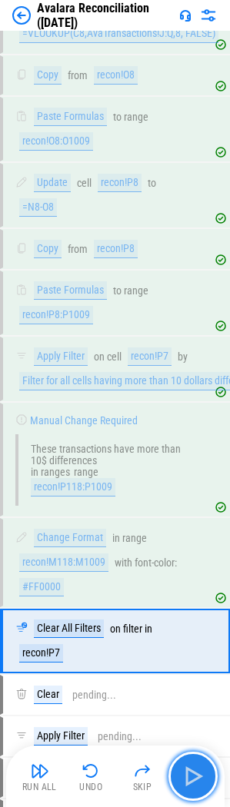
click at [191, 777] on img "button" at bounding box center [193, 776] width 25 height 25
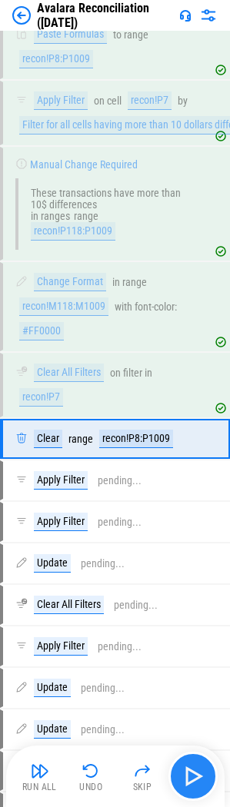
scroll to position [17100, 0]
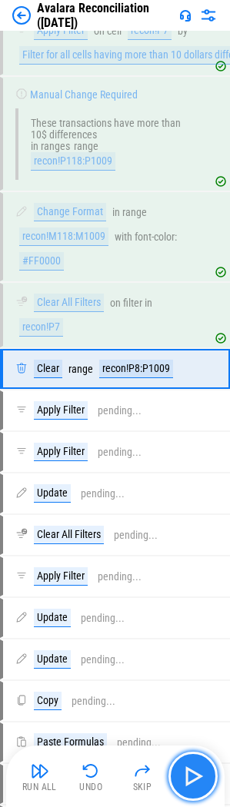
click at [191, 777] on img "button" at bounding box center [193, 776] width 25 height 25
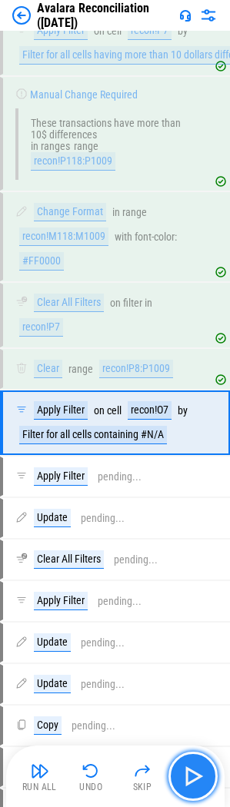
click at [191, 777] on img "button" at bounding box center [193, 776] width 25 height 25
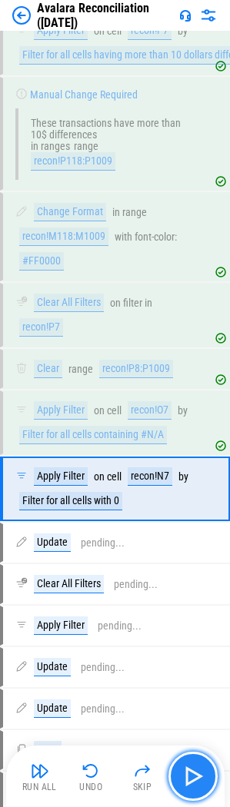
click at [191, 777] on img "button" at bounding box center [193, 776] width 25 height 25
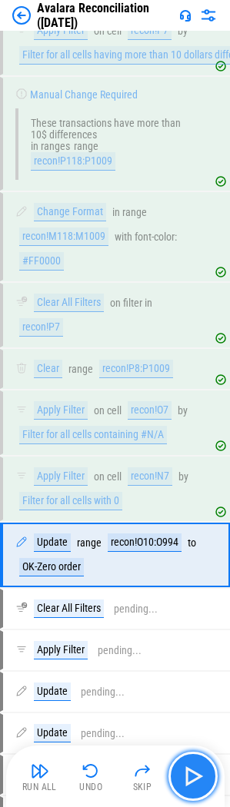
click at [191, 777] on img "button" at bounding box center [193, 776] width 25 height 25
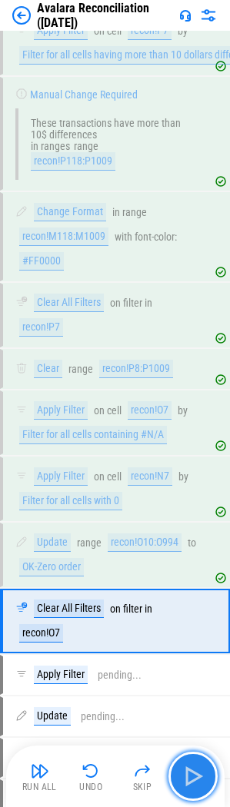
click at [191, 777] on img "button" at bounding box center [193, 776] width 25 height 25
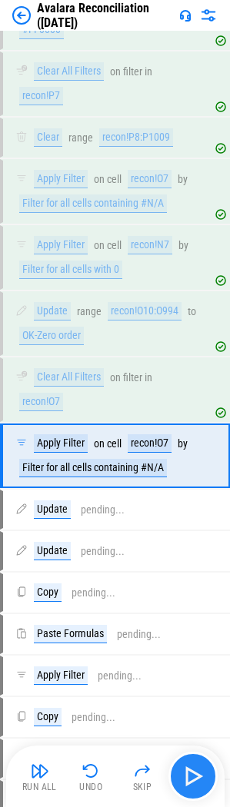
scroll to position [17418, 0]
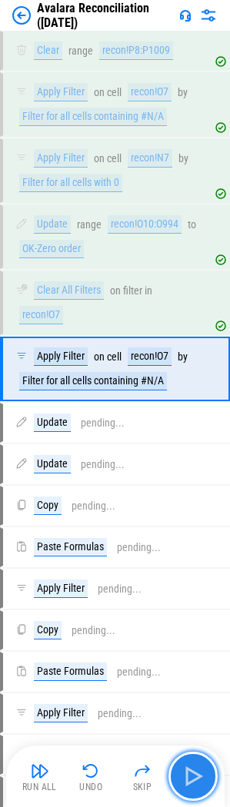
click at [191, 777] on img "button" at bounding box center [193, 776] width 25 height 25
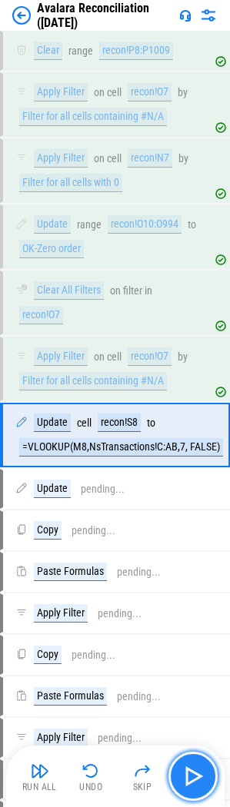
click at [191, 777] on img "button" at bounding box center [193, 776] width 25 height 25
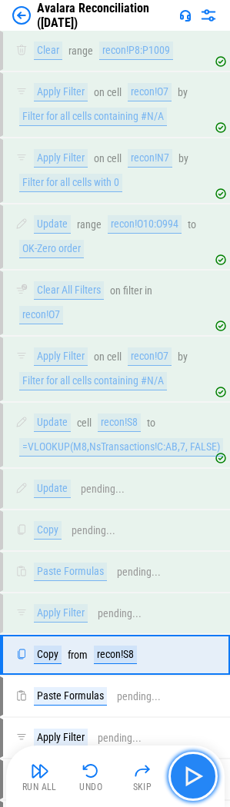
click at [191, 777] on img "button" at bounding box center [193, 776] width 25 height 25
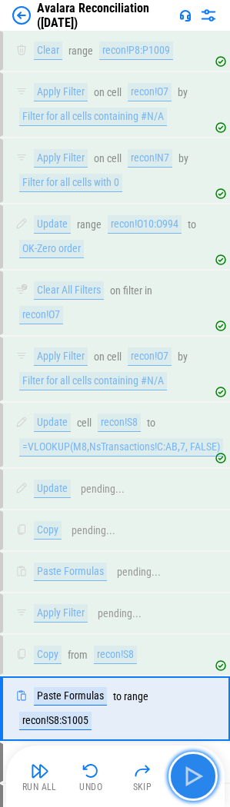
click at [191, 777] on img "button" at bounding box center [193, 776] width 25 height 25
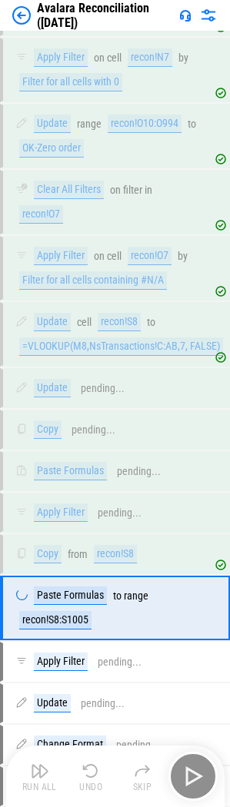
scroll to position [17652, 0]
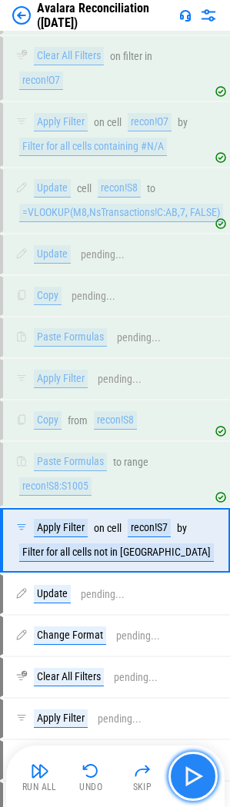
click at [191, 777] on img "button" at bounding box center [193, 776] width 25 height 25
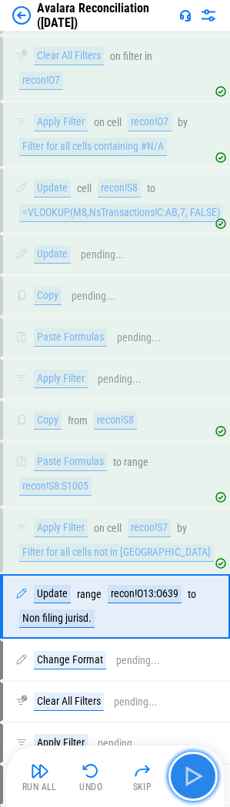
click at [191, 777] on img "button" at bounding box center [193, 776] width 25 height 25
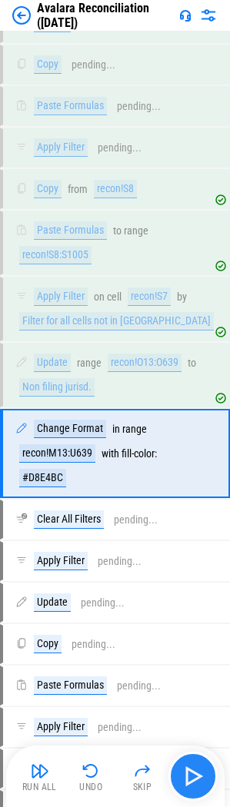
scroll to position [17968, 0]
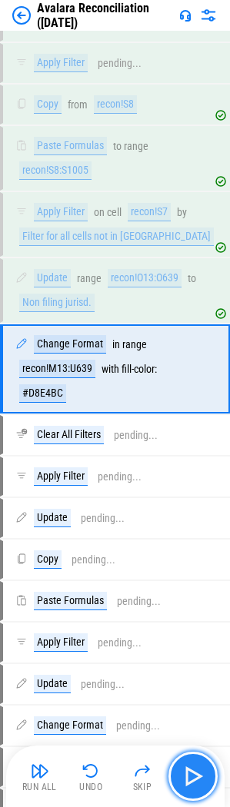
click at [191, 777] on img "button" at bounding box center [193, 776] width 25 height 25
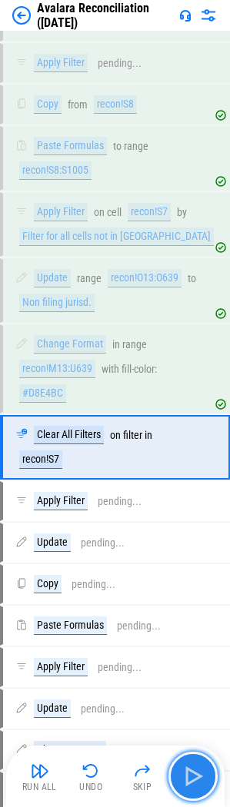
click at [189, 762] on button "button" at bounding box center [192, 776] width 49 height 49
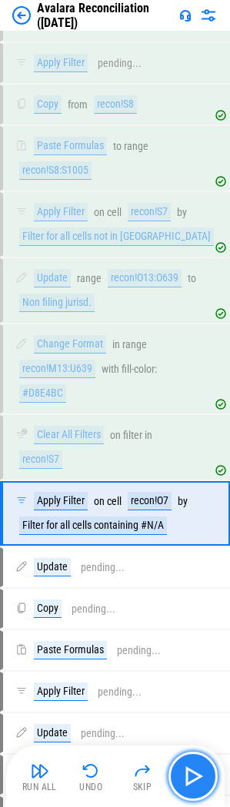
click at [189, 762] on button "button" at bounding box center [192, 776] width 49 height 49
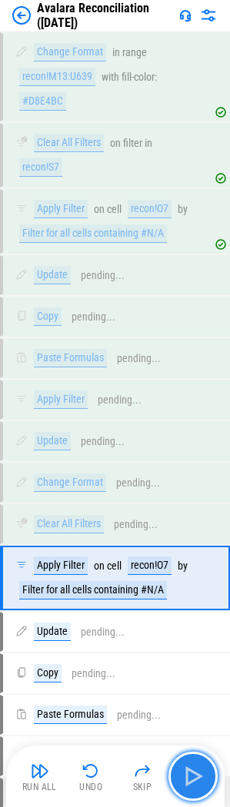
click at [189, 762] on button "button" at bounding box center [192, 776] width 49 height 49
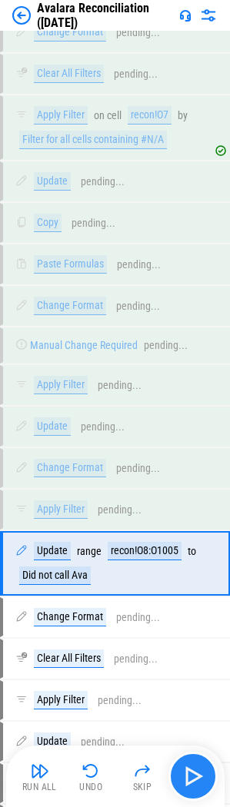
scroll to position [18905, 0]
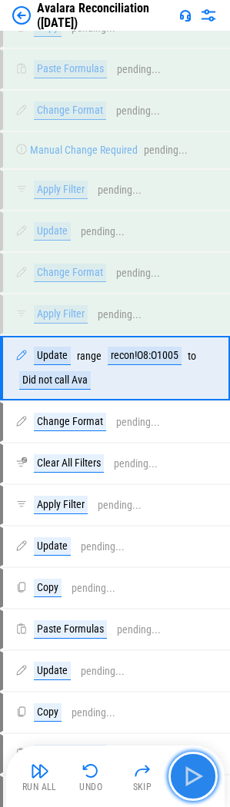
click at [189, 762] on button "button" at bounding box center [192, 776] width 49 height 49
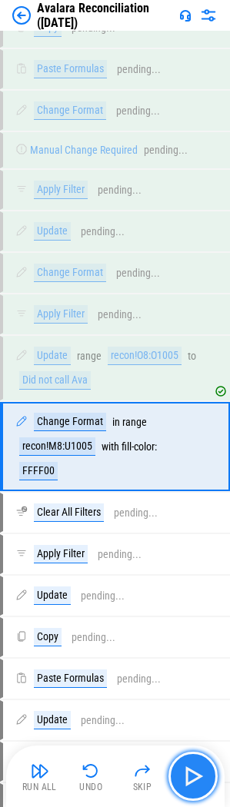
click at [192, 774] on img "button" at bounding box center [193, 776] width 25 height 25
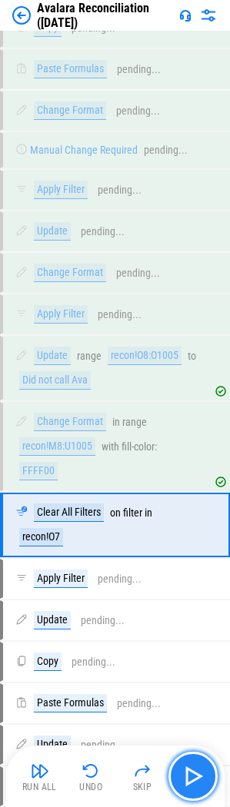
click at [188, 775] on img "button" at bounding box center [193, 776] width 25 height 25
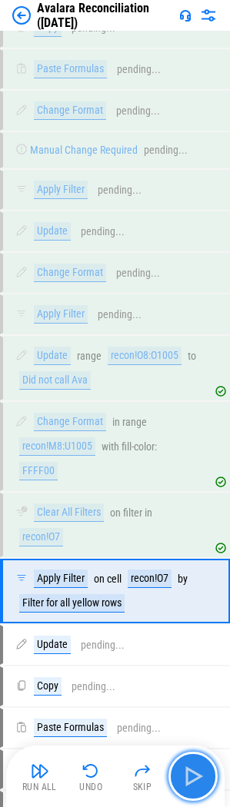
click at [188, 775] on img "button" at bounding box center [193, 776] width 25 height 25
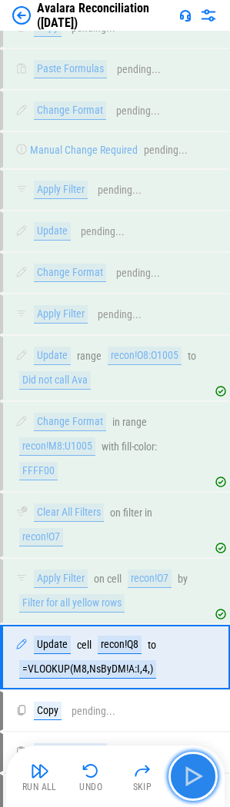
click at [188, 775] on img "button" at bounding box center [193, 776] width 25 height 25
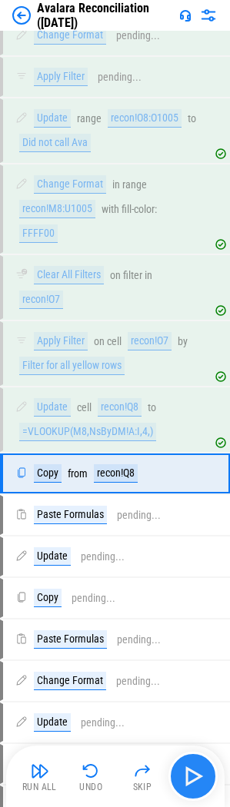
scroll to position [19248, 0]
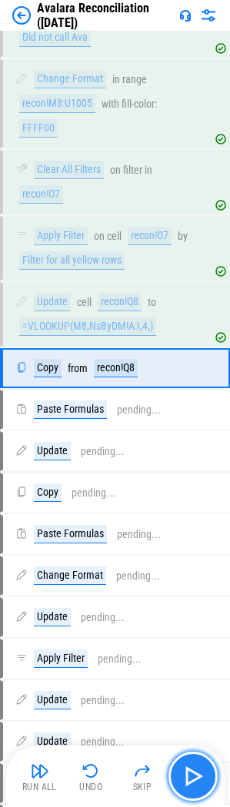
click at [188, 775] on img "button" at bounding box center [193, 776] width 25 height 25
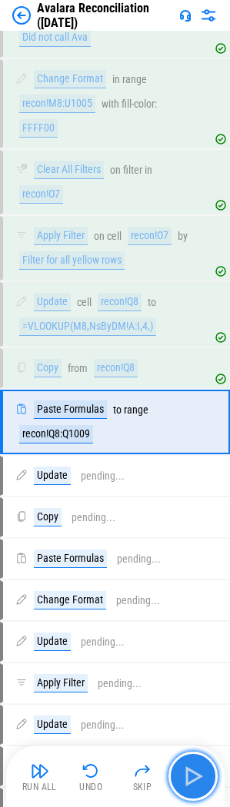
click at [188, 775] on img "button" at bounding box center [193, 776] width 25 height 25
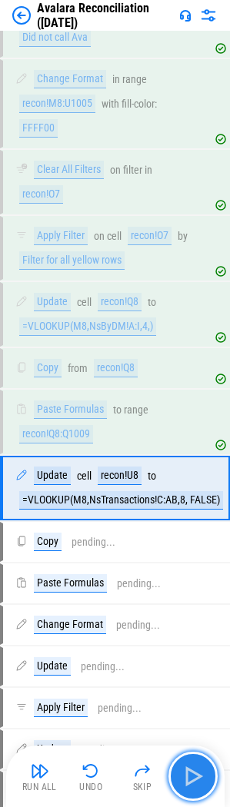
click at [188, 775] on img "button" at bounding box center [193, 776] width 25 height 25
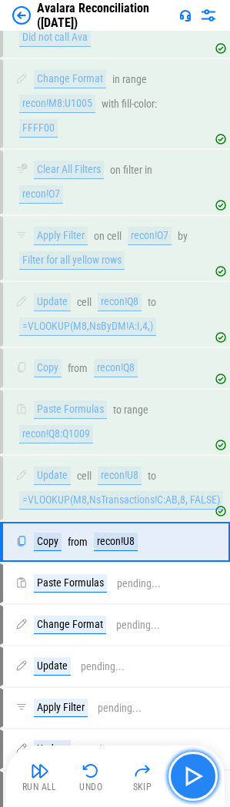
click at [188, 775] on img "button" at bounding box center [193, 776] width 25 height 25
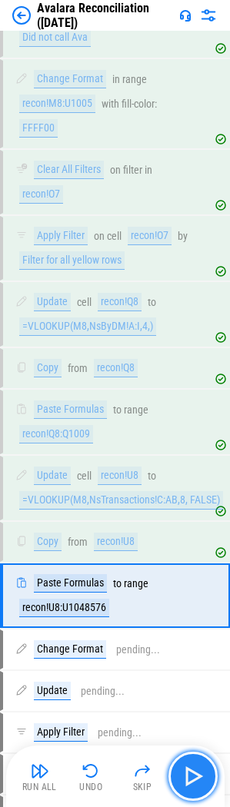
click at [188, 775] on img "button" at bounding box center [193, 776] width 25 height 25
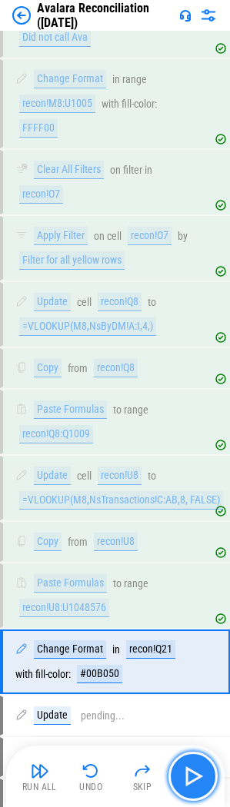
click at [191, 773] on img "button" at bounding box center [193, 776] width 25 height 25
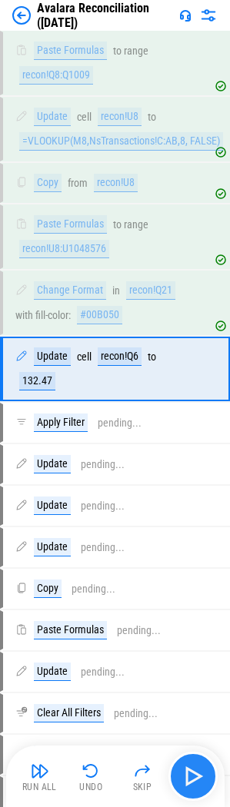
scroll to position [19608, 0]
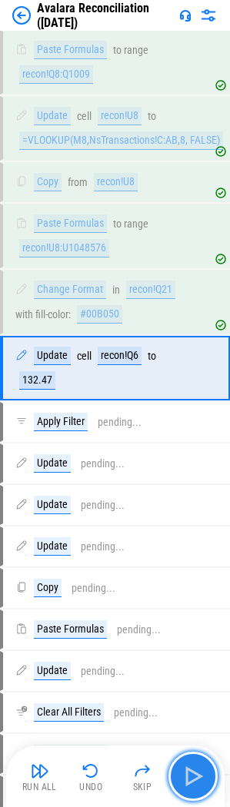
click at [191, 773] on img "button" at bounding box center [193, 776] width 25 height 25
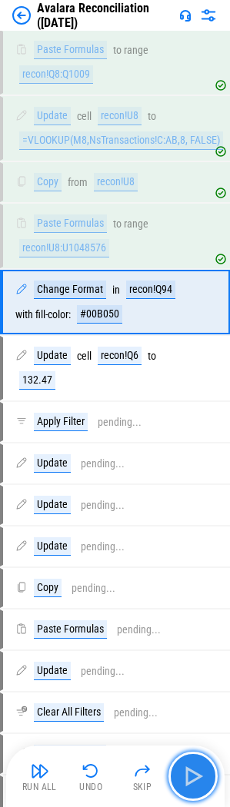
click at [191, 773] on img "button" at bounding box center [193, 776] width 25 height 25
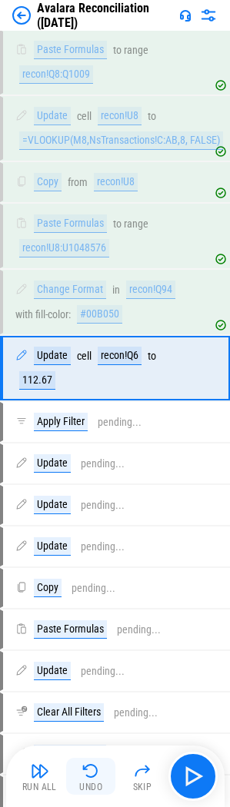
click at [88, 771] on img "button" at bounding box center [90, 771] width 18 height 18
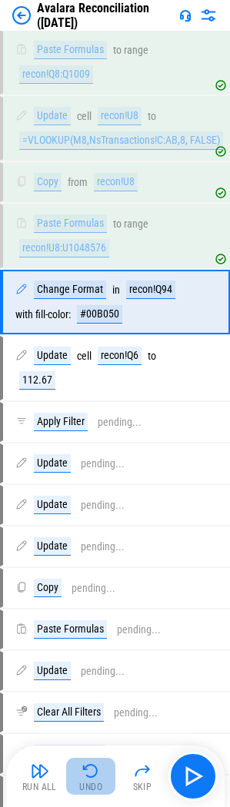
click at [88, 771] on img "button" at bounding box center [90, 771] width 18 height 18
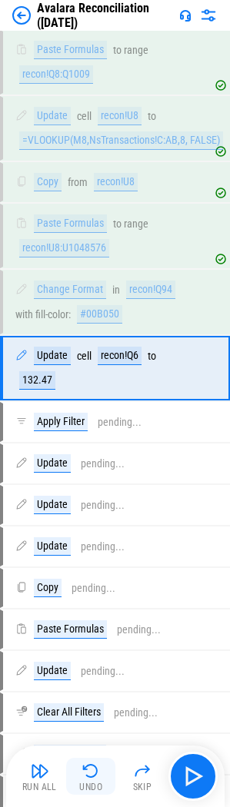
click at [88, 771] on img "button" at bounding box center [90, 771] width 18 height 18
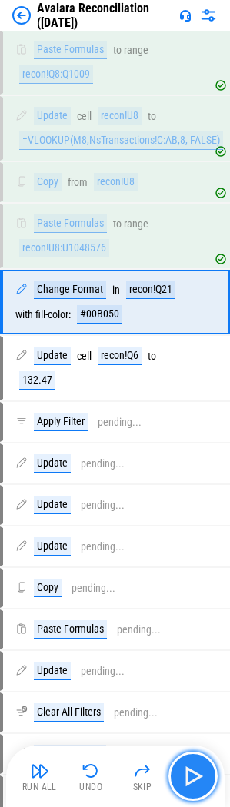
click at [200, 772] on img "button" at bounding box center [193, 776] width 25 height 25
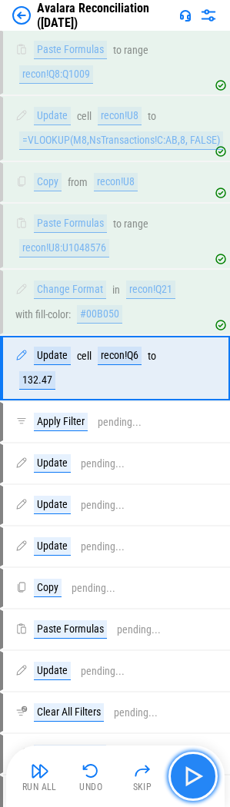
click at [200, 772] on img "button" at bounding box center [193, 776] width 25 height 25
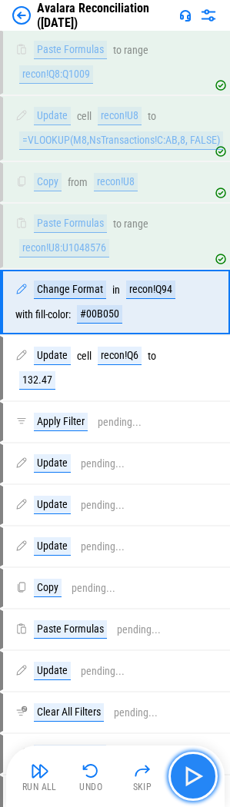
click at [200, 772] on img "button" at bounding box center [193, 776] width 25 height 25
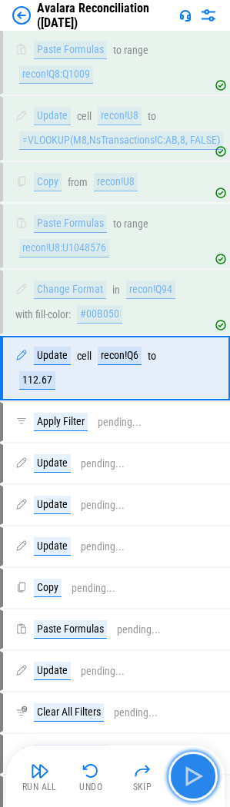
click at [200, 772] on img "button" at bounding box center [193, 776] width 25 height 25
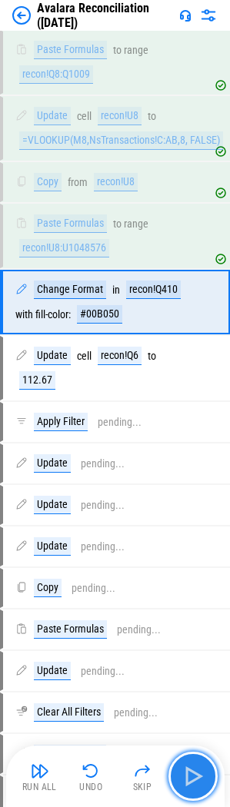
click at [200, 772] on img "button" at bounding box center [193, 776] width 25 height 25
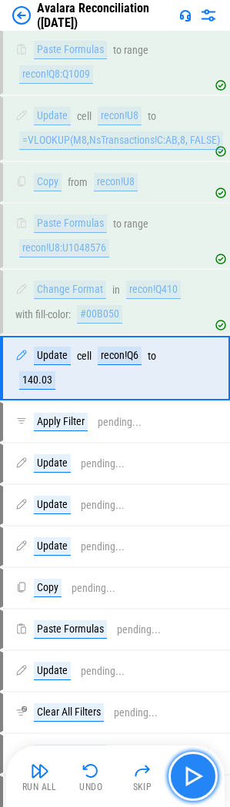
click at [200, 772] on img "button" at bounding box center [193, 776] width 25 height 25
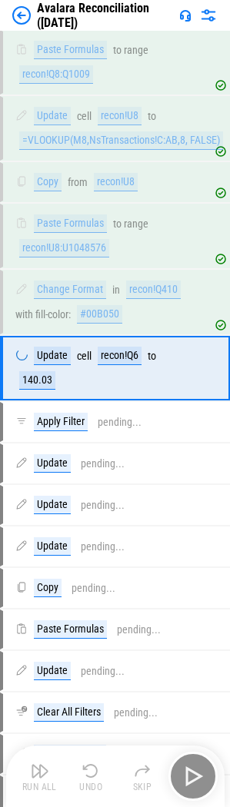
click at [200, 772] on div "Run All Undo Skip" at bounding box center [116, 776] width 203 height 49
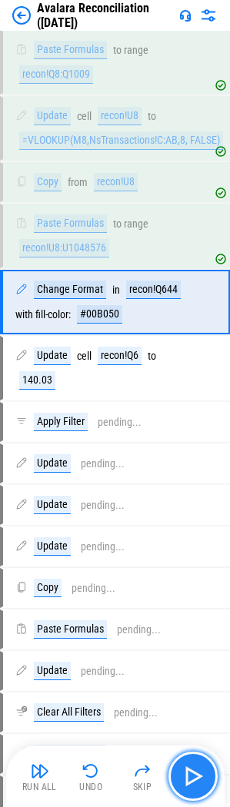
click at [200, 772] on img "button" at bounding box center [193, 776] width 25 height 25
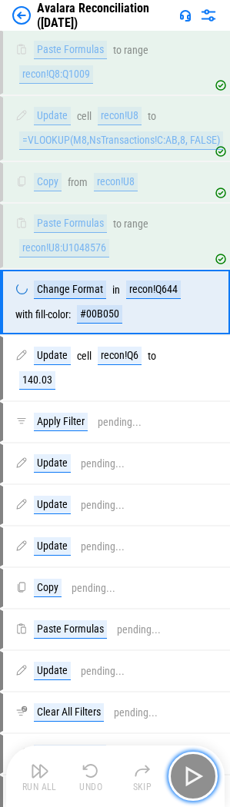
click at [200, 772] on img "button" at bounding box center [193, 776] width 25 height 25
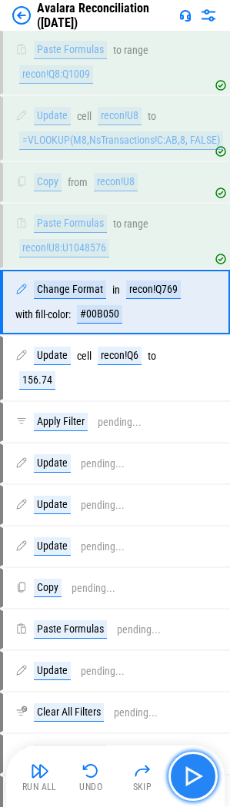
click at [200, 772] on img "button" at bounding box center [193, 776] width 25 height 25
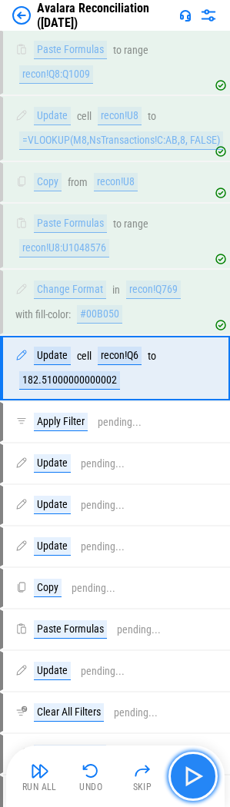
click at [200, 772] on img "button" at bounding box center [193, 776] width 25 height 25
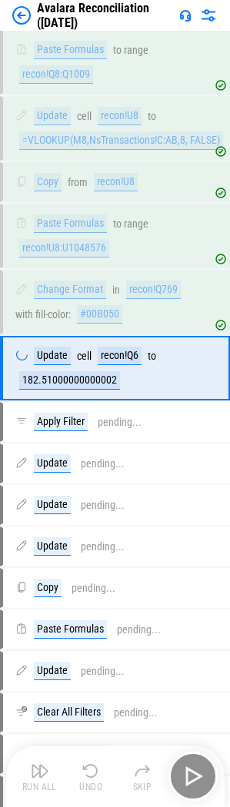
click at [200, 772] on div "Run All Undo Skip" at bounding box center [116, 776] width 203 height 49
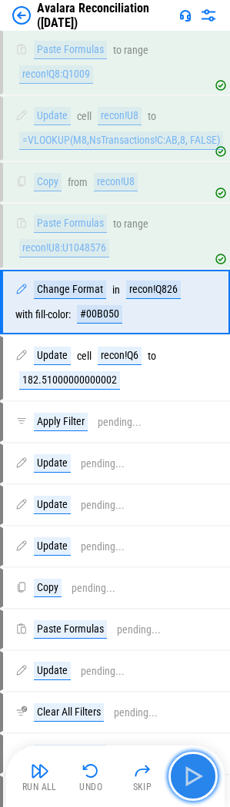
click at [200, 772] on img "button" at bounding box center [193, 776] width 25 height 25
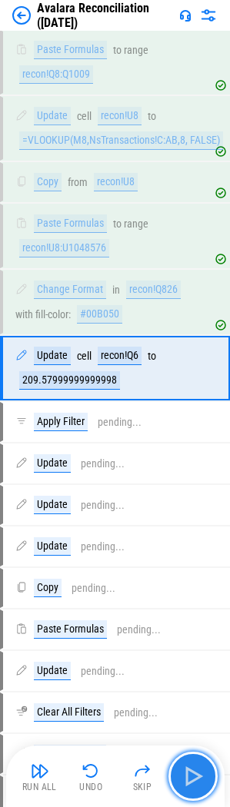
click at [200, 772] on img "button" at bounding box center [193, 776] width 25 height 25
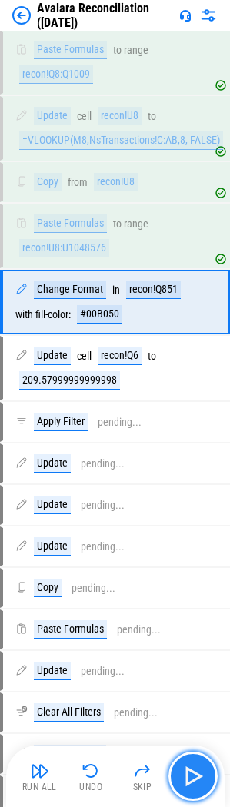
click at [200, 772] on img "button" at bounding box center [193, 776] width 25 height 25
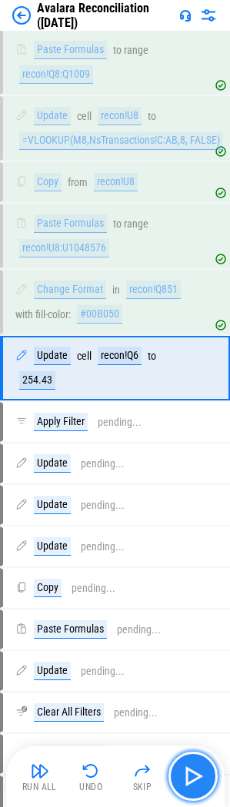
click at [200, 772] on img "button" at bounding box center [193, 776] width 25 height 25
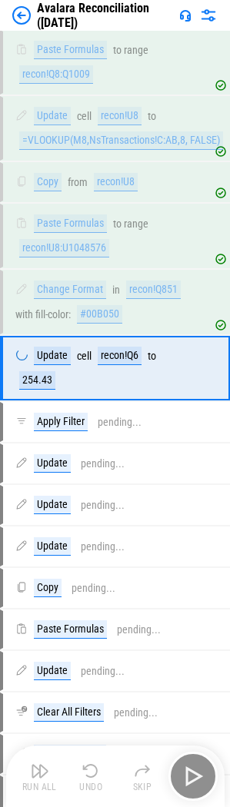
click at [200, 772] on div "Run All Undo Skip" at bounding box center [116, 776] width 203 height 49
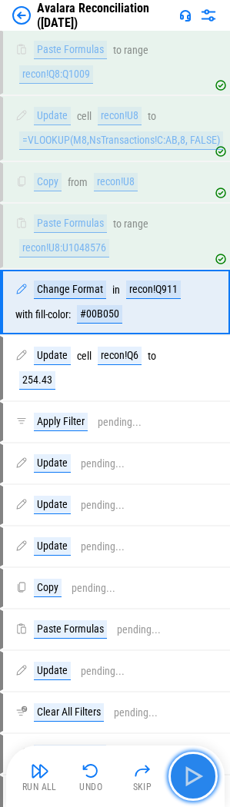
click at [200, 772] on img "button" at bounding box center [193, 776] width 25 height 25
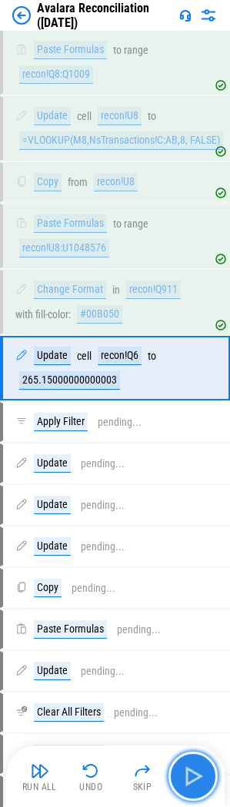
click at [200, 772] on img "button" at bounding box center [193, 776] width 25 height 25
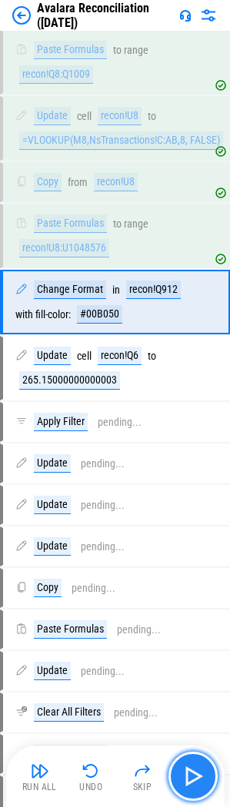
click at [200, 772] on img "button" at bounding box center [193, 776] width 25 height 25
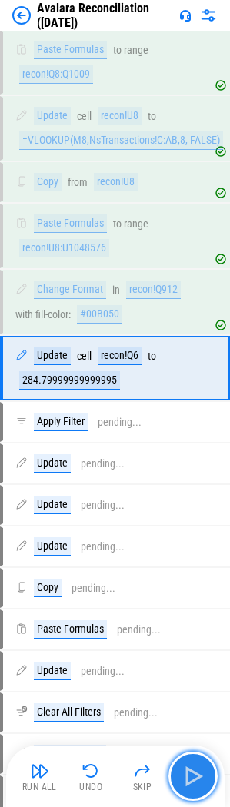
click at [200, 772] on img "button" at bounding box center [193, 776] width 25 height 25
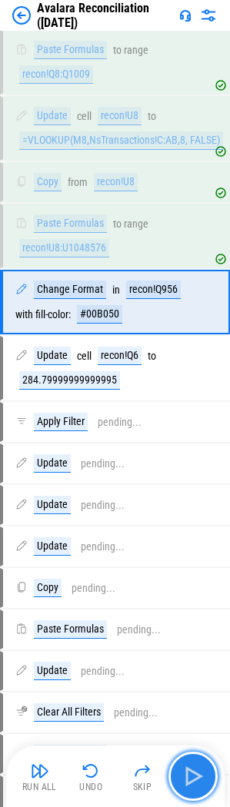
click at [200, 772] on img "button" at bounding box center [193, 776] width 25 height 25
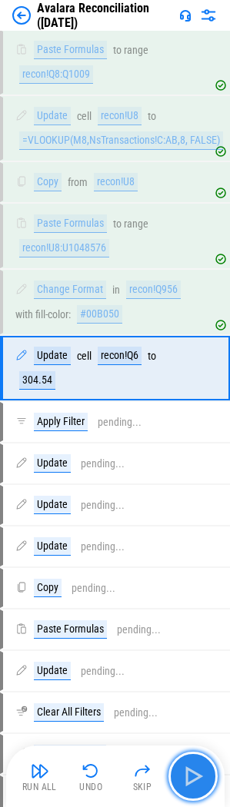
click at [200, 772] on img "button" at bounding box center [193, 776] width 25 height 25
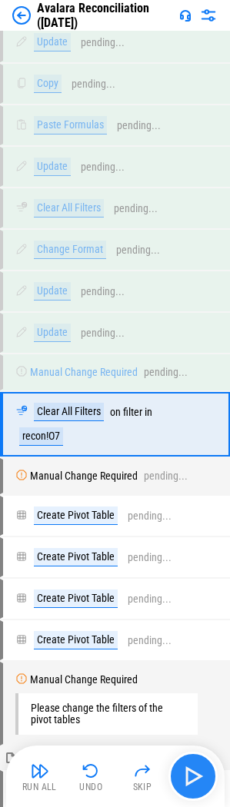
scroll to position [20169, 0]
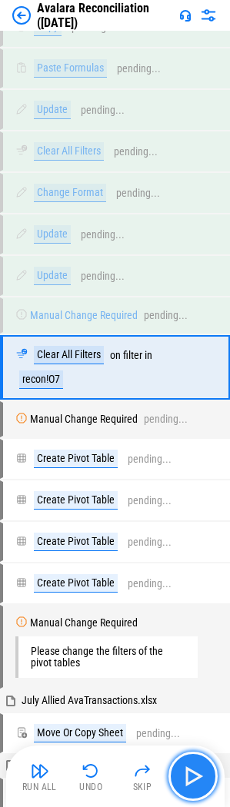
click at [196, 775] on img "button" at bounding box center [193, 776] width 25 height 25
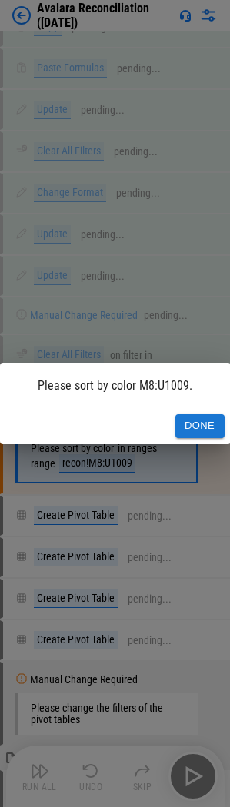
click at [187, 426] on button "Done" at bounding box center [199, 426] width 49 height 24
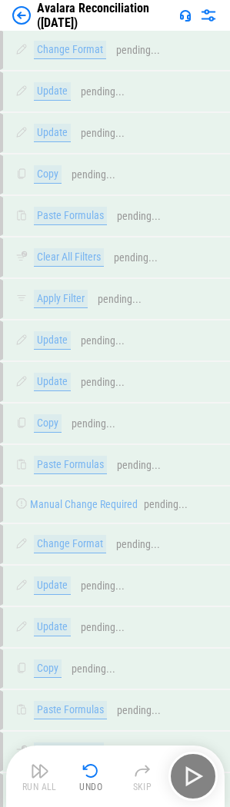
scroll to position [27563, 0]
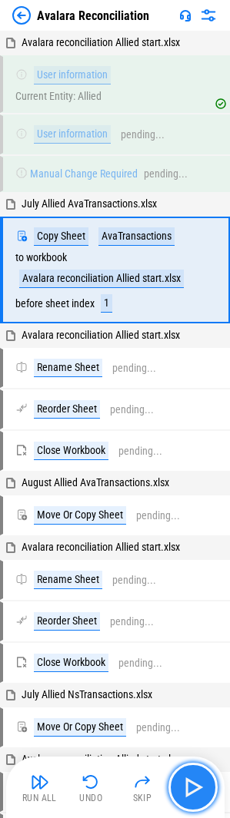
click at [211, 781] on button "button" at bounding box center [192, 787] width 49 height 49
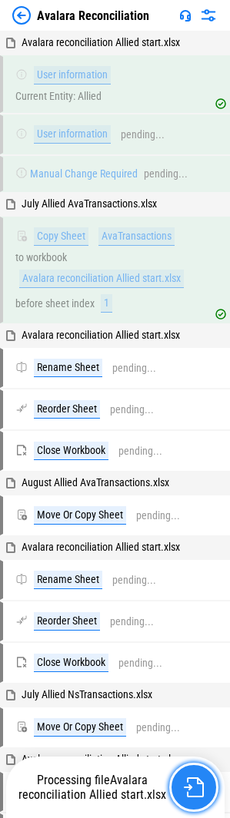
click at [194, 785] on img "button" at bounding box center [194, 788] width 20 height 20
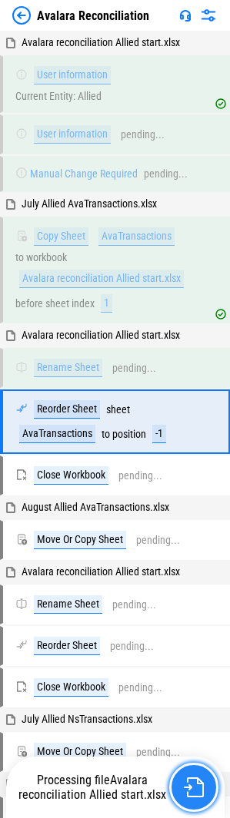
click at [191, 784] on img "button" at bounding box center [194, 788] width 20 height 20
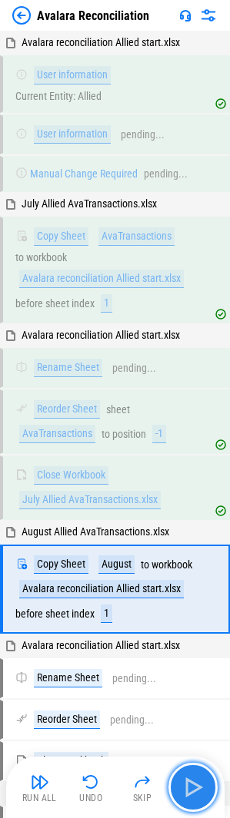
click at [193, 778] on img "button" at bounding box center [193, 787] width 25 height 25
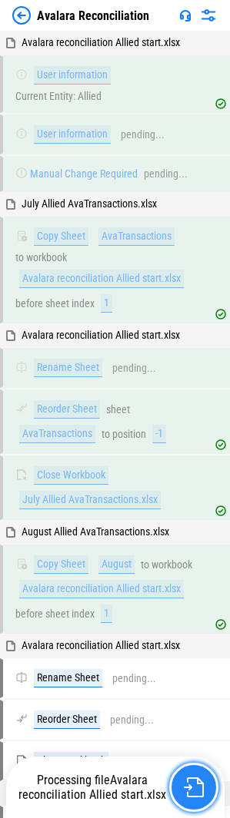
click at [194, 778] on img "button" at bounding box center [194, 788] width 20 height 20
click at [197, 784] on img "button" at bounding box center [194, 788] width 20 height 20
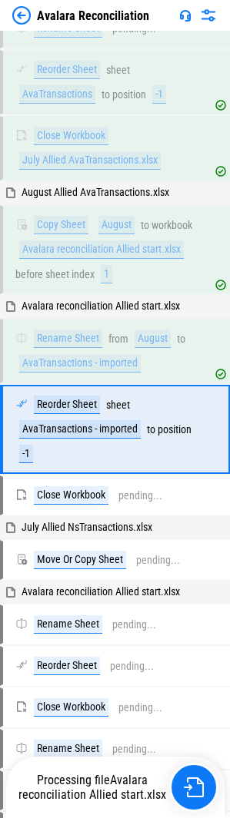
scroll to position [361, 0]
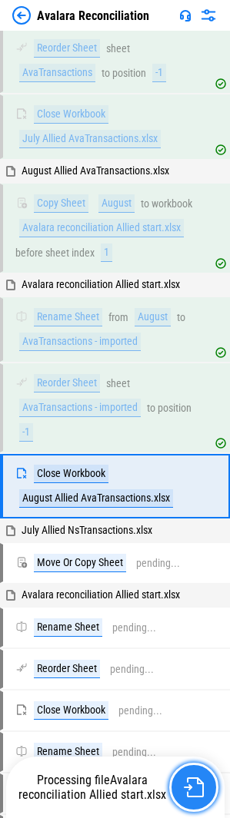
click at [191, 782] on img "button" at bounding box center [194, 788] width 20 height 20
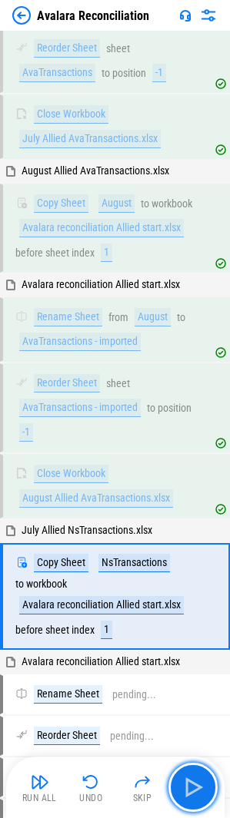
click at [191, 782] on img "button" at bounding box center [193, 787] width 25 height 25
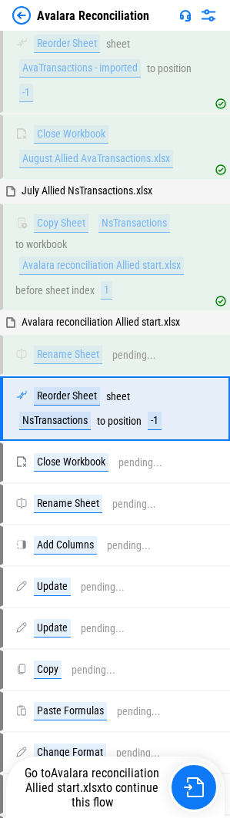
scroll to position [702, 0]
